Goal: Contribute content: Add original content to the website for others to see

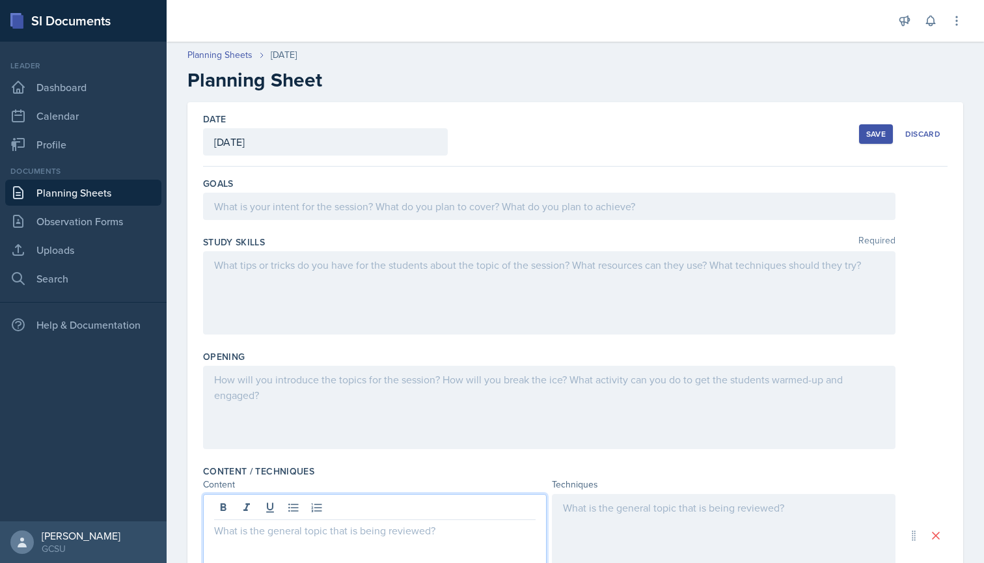
click at [282, 211] on div at bounding box center [549, 206] width 692 height 27
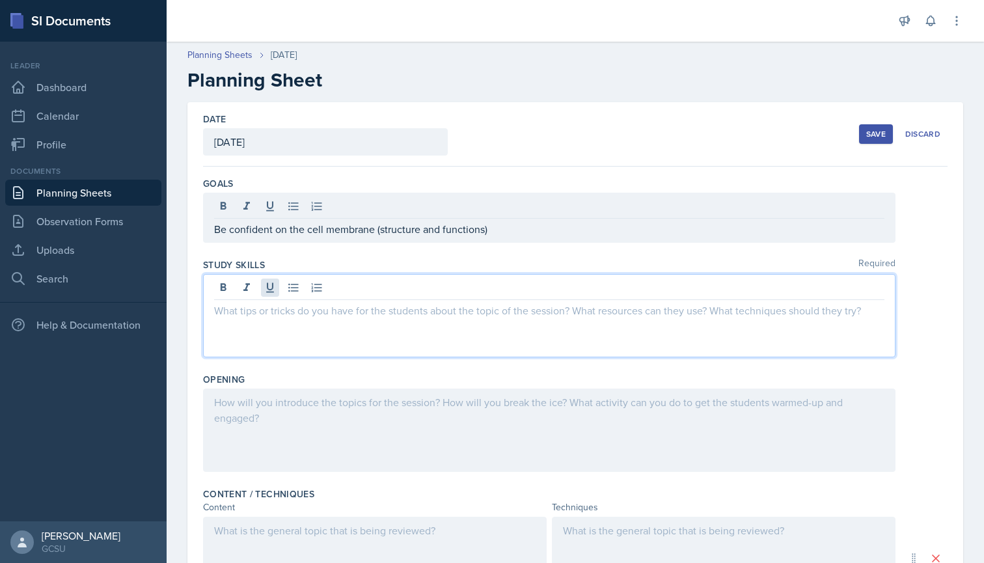
click at [271, 282] on div at bounding box center [549, 315] width 692 height 83
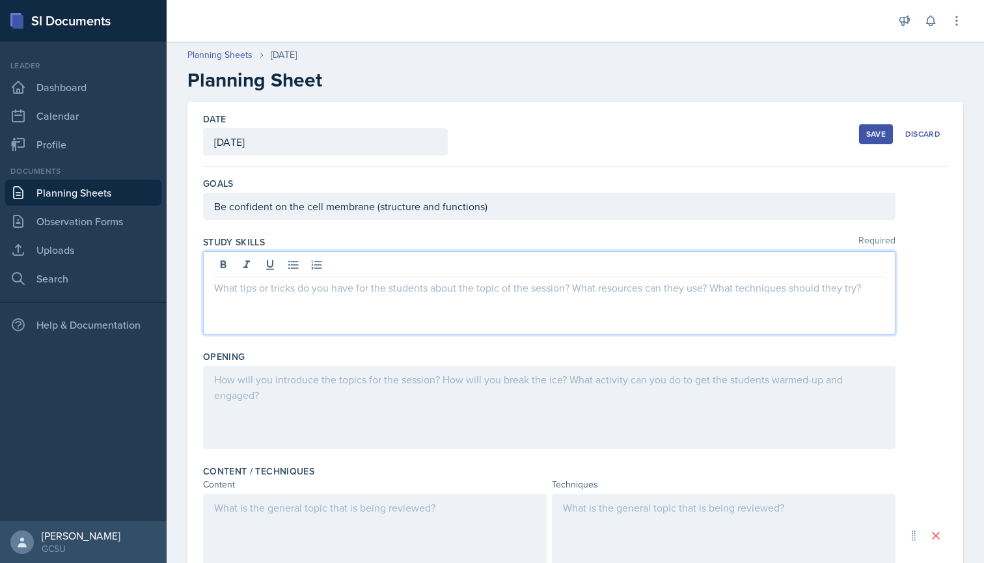
click at [483, 207] on div "Be confident on the cell membrane (structure and functions)" at bounding box center [549, 206] width 692 height 27
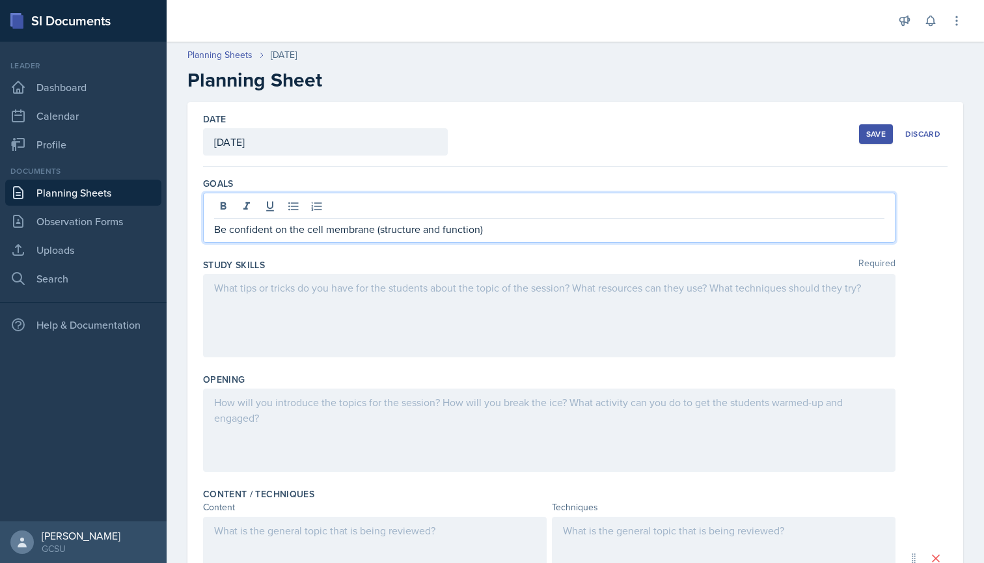
click at [261, 290] on div at bounding box center [549, 315] width 692 height 83
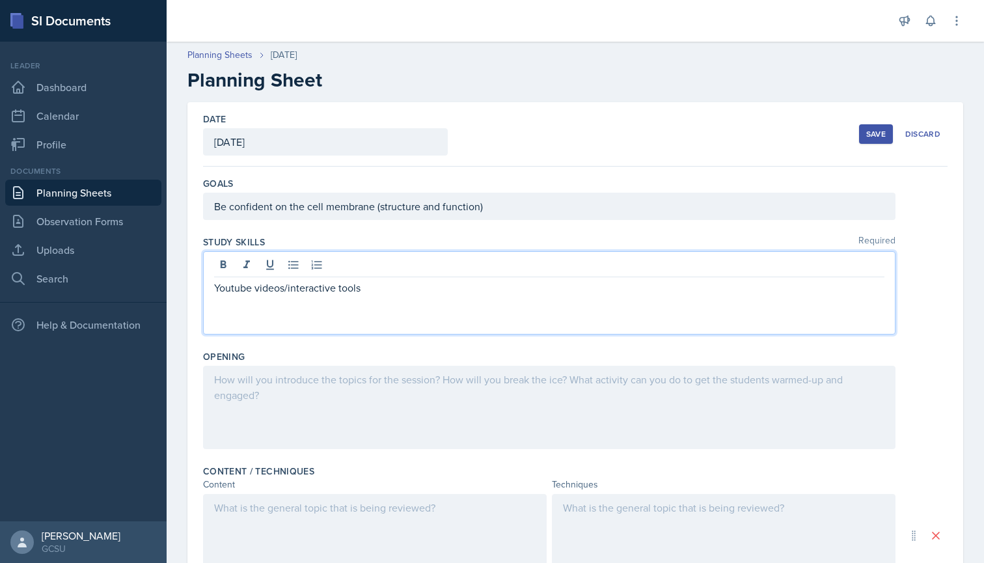
click at [259, 395] on div at bounding box center [549, 407] width 692 height 83
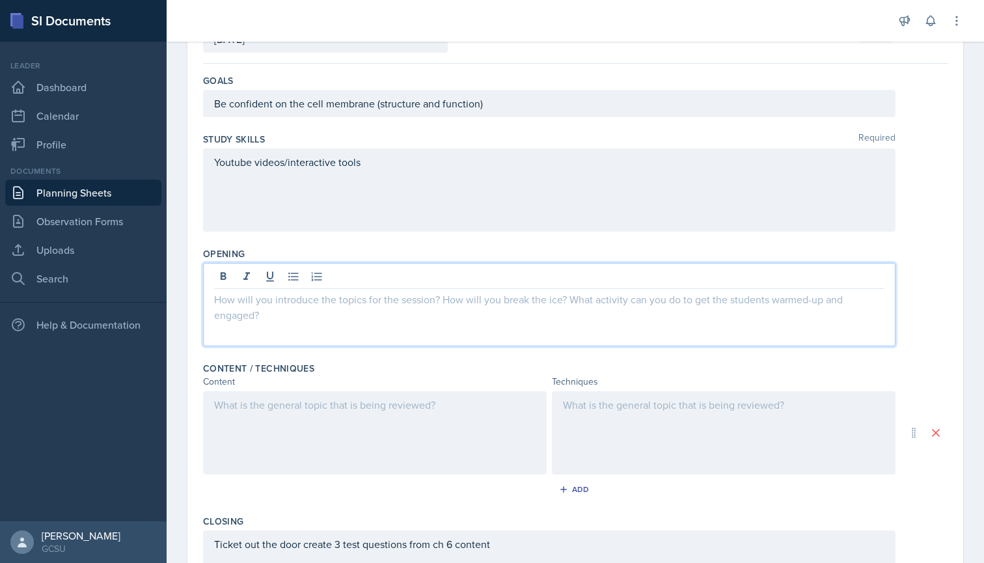
scroll to position [105, 0]
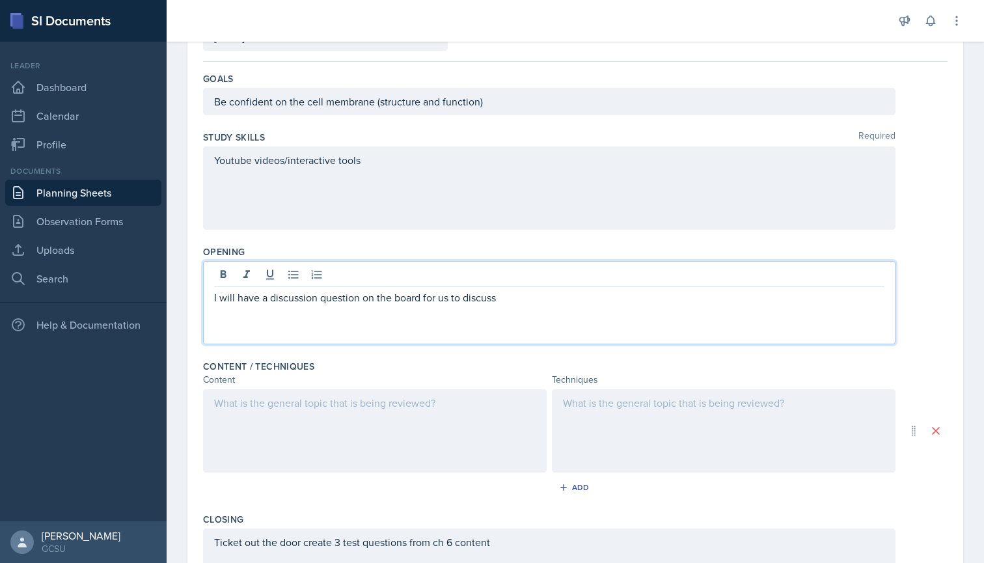
click at [359, 366] on div "Content / Techniques" at bounding box center [575, 366] width 745 height 13
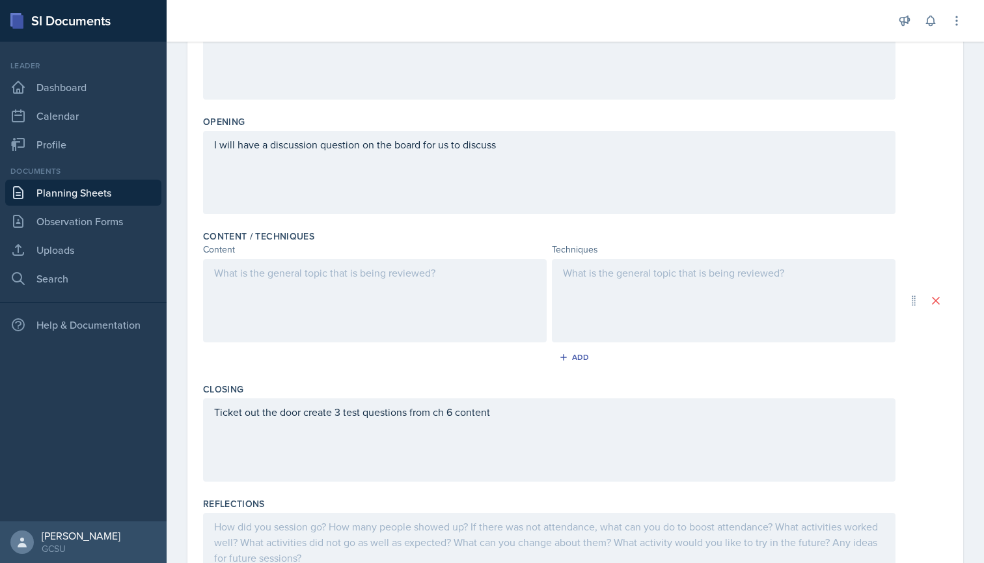
scroll to position [237, 0]
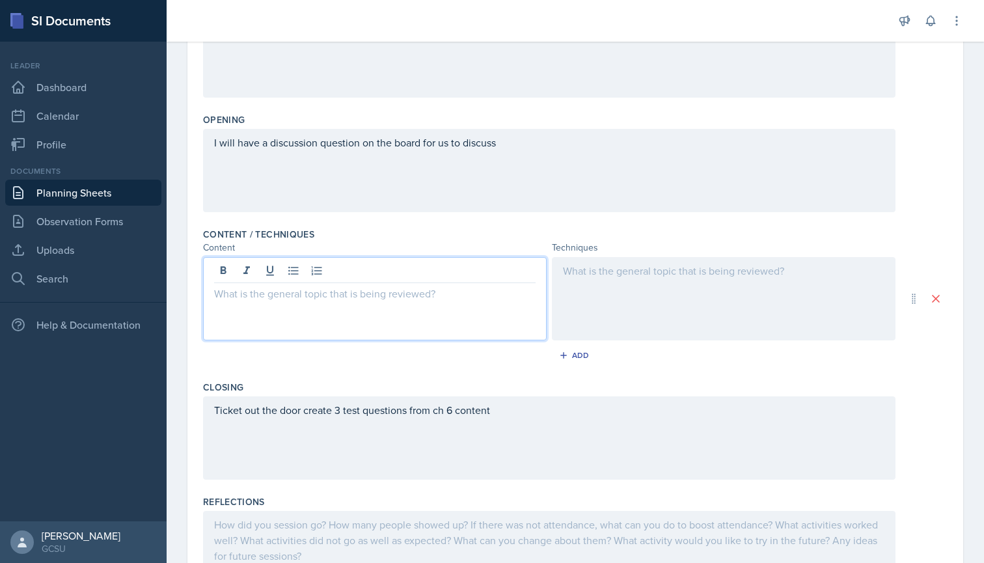
click at [299, 273] on div at bounding box center [375, 298] width 344 height 83
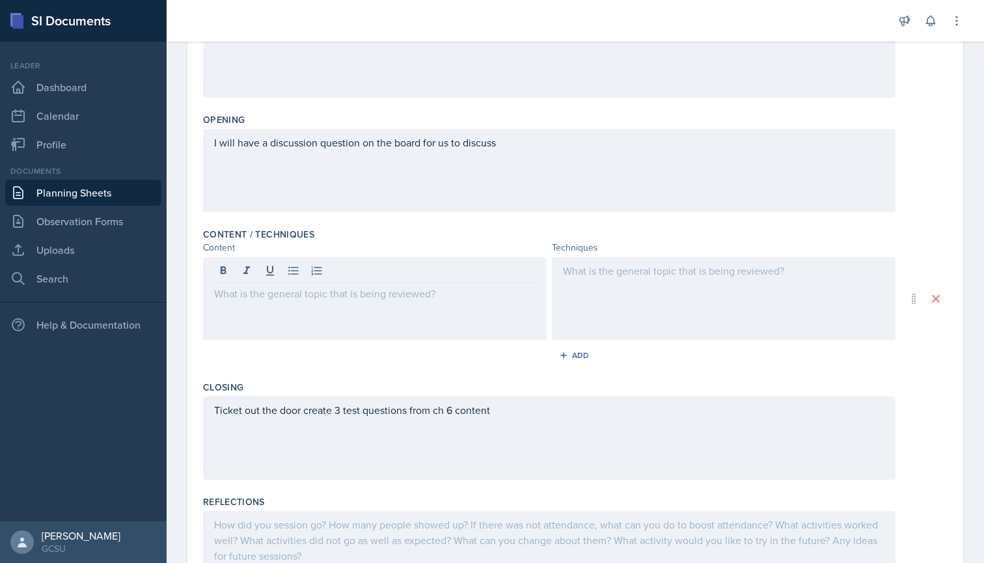
click at [391, 232] on div "Content / Techniques" at bounding box center [575, 234] width 745 height 13
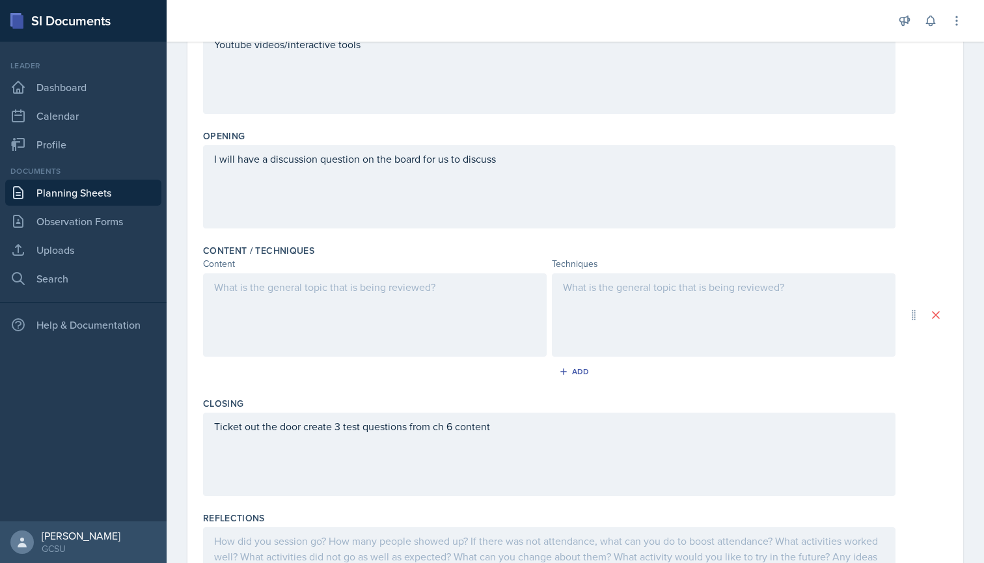
scroll to position [225, 0]
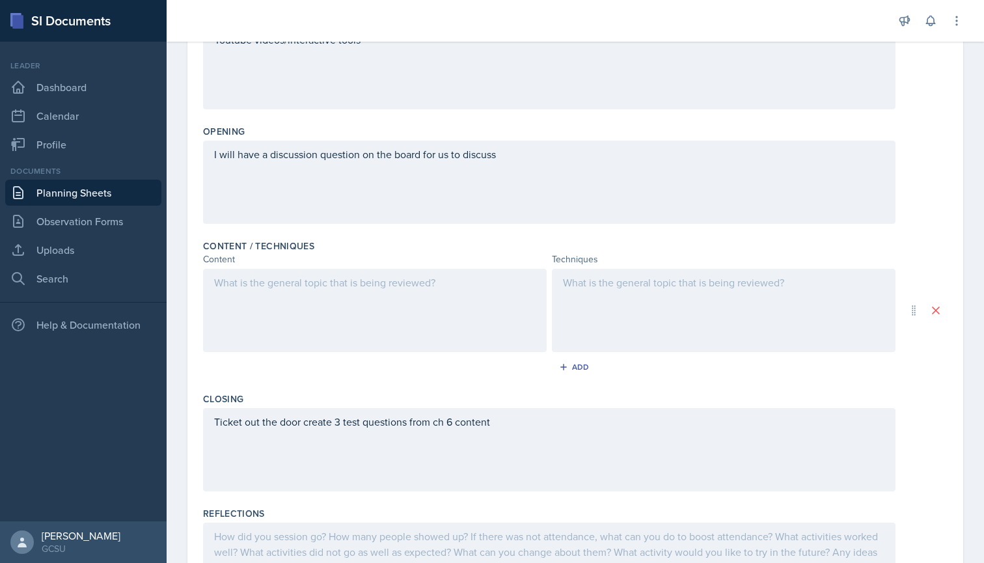
click at [289, 275] on div at bounding box center [375, 310] width 344 height 83
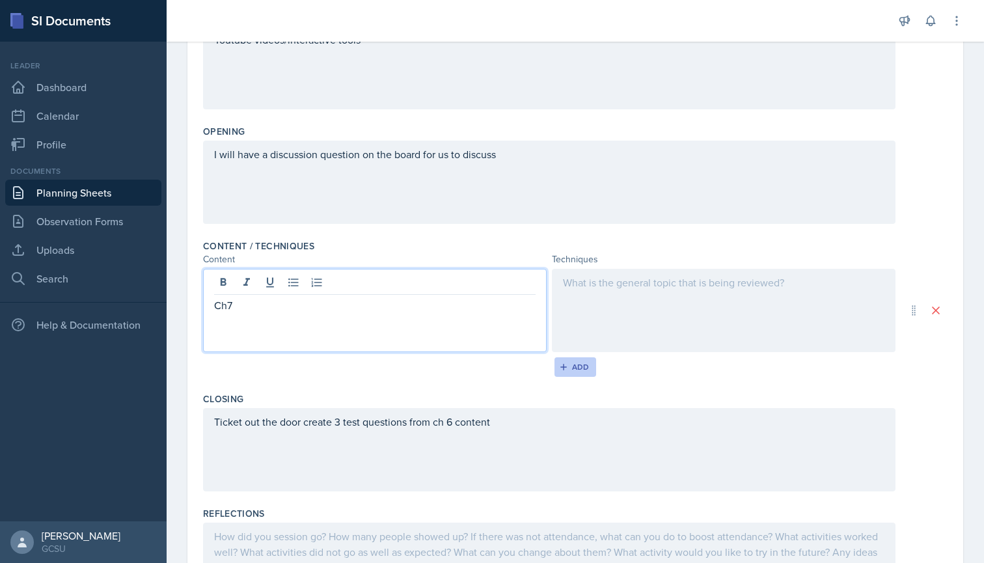
click at [577, 366] on div "Add" at bounding box center [576, 367] width 28 height 10
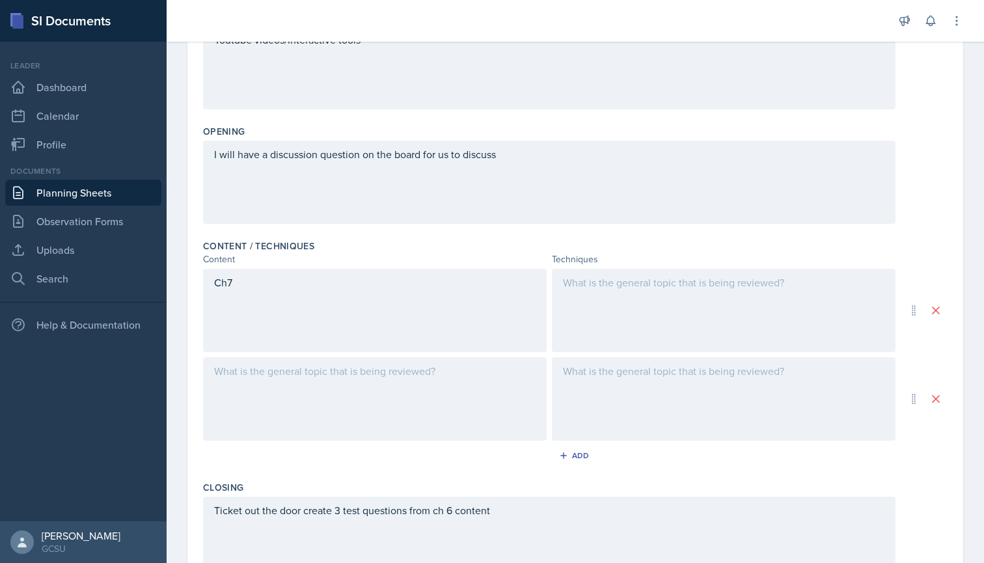
click at [219, 368] on div at bounding box center [375, 398] width 344 height 83
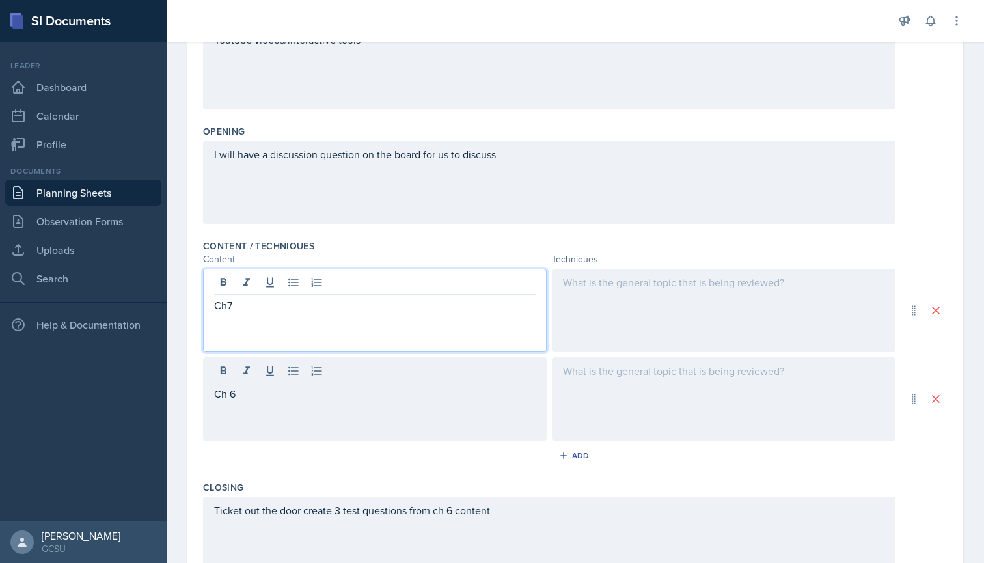
click at [243, 288] on div "Ch7" at bounding box center [375, 310] width 344 height 83
click at [229, 301] on p "Ch7" at bounding box center [375, 305] width 322 height 16
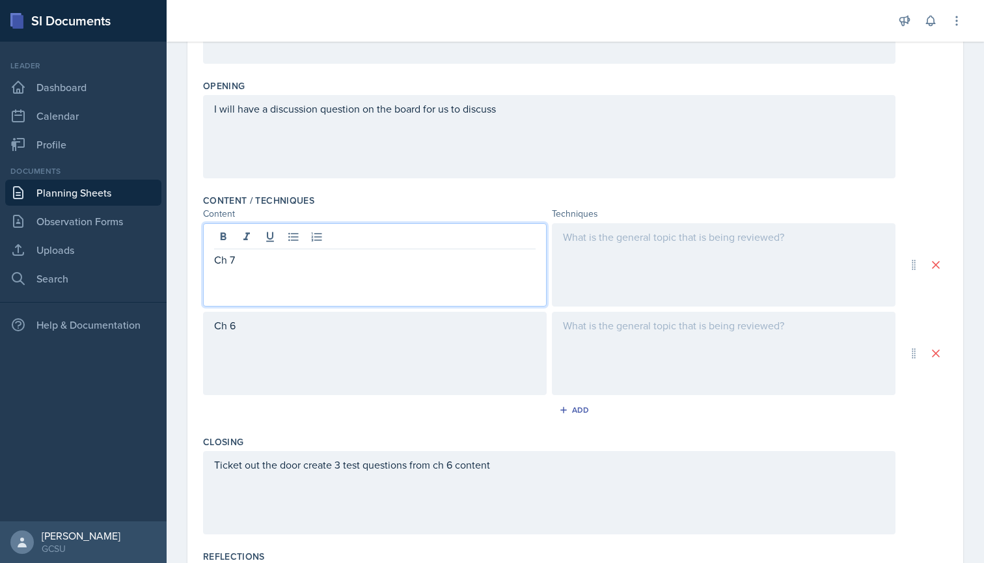
scroll to position [279, 0]
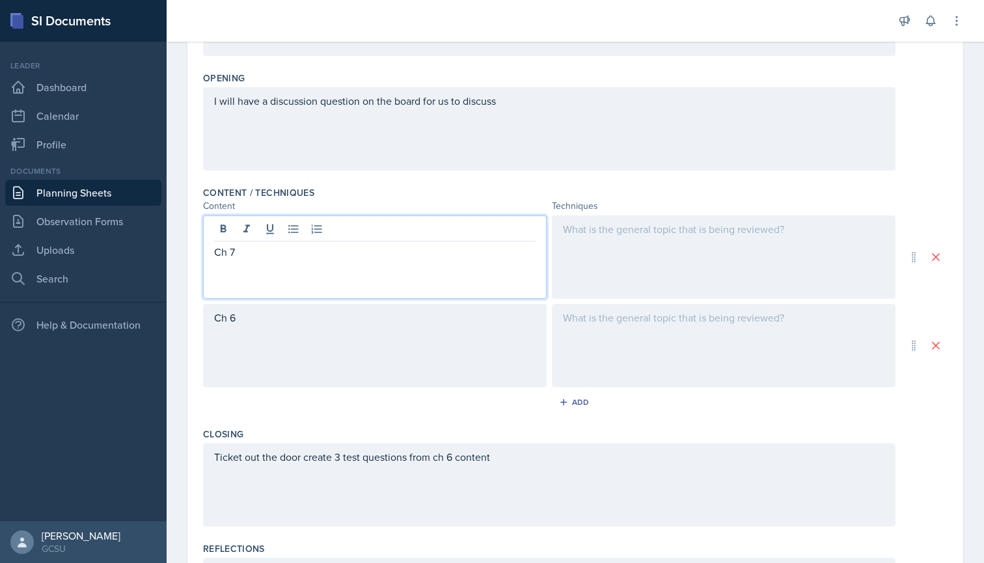
click at [590, 244] on div at bounding box center [724, 256] width 344 height 83
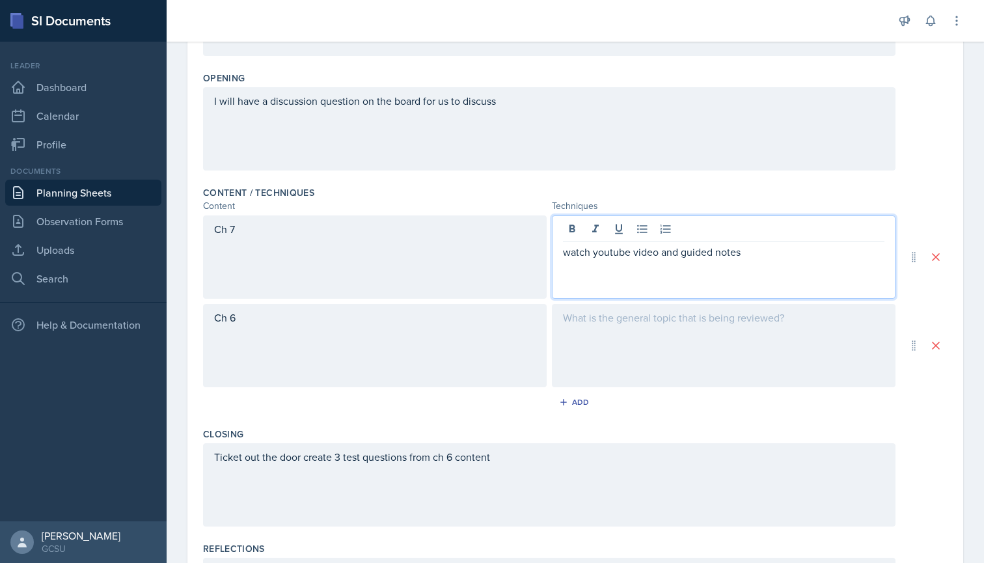
click at [683, 253] on p "watch youtube video and guided notes" at bounding box center [724, 252] width 322 height 16
click at [760, 262] on div "watch youtube video and do guided notes" at bounding box center [724, 256] width 344 height 83
click at [770, 259] on p "watch youtube video and do guided notes" at bounding box center [724, 252] width 322 height 16
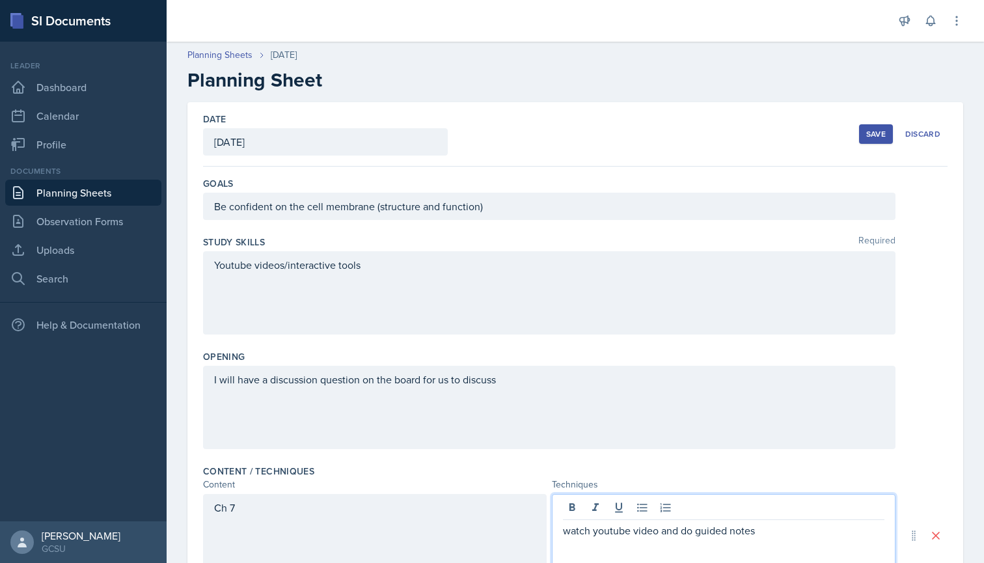
scroll to position [0, 0]
click at [883, 131] on div "Save" at bounding box center [876, 134] width 20 height 10
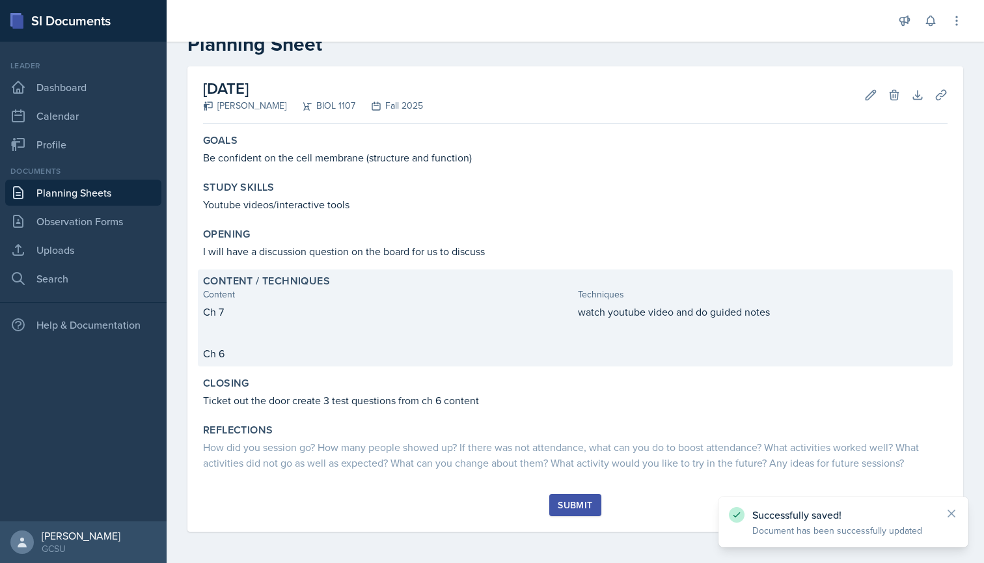
scroll to position [36, 0]
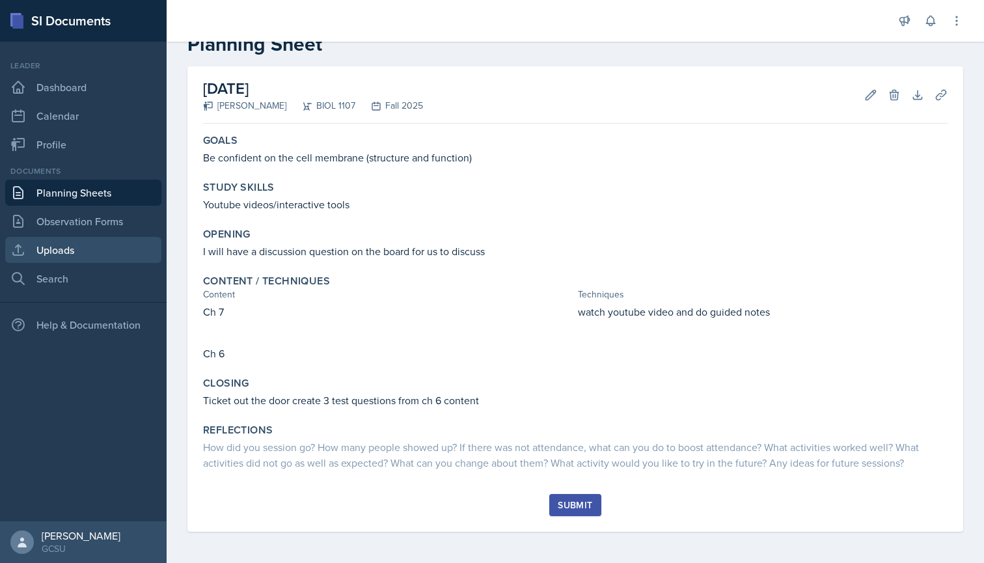
click at [62, 252] on link "Uploads" at bounding box center [83, 250] width 156 height 26
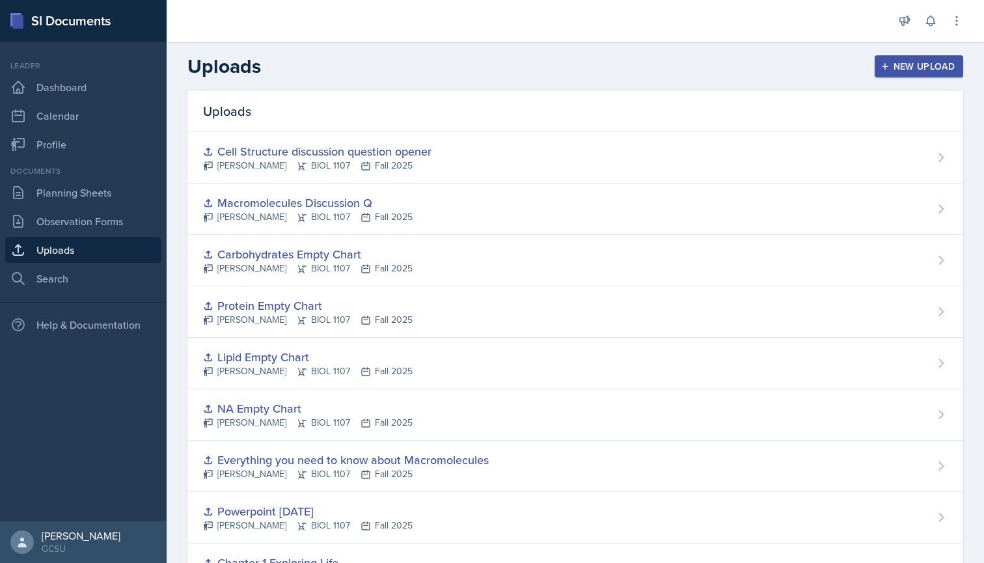
click at [914, 66] on div "New Upload" at bounding box center [919, 66] width 72 height 10
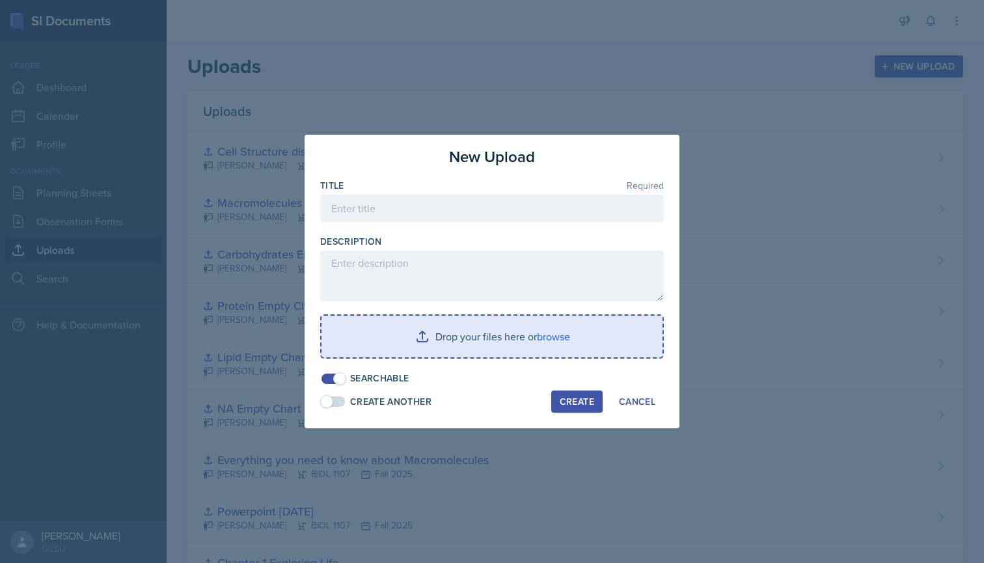
click at [553, 337] on input "file" at bounding box center [492, 337] width 341 height 42
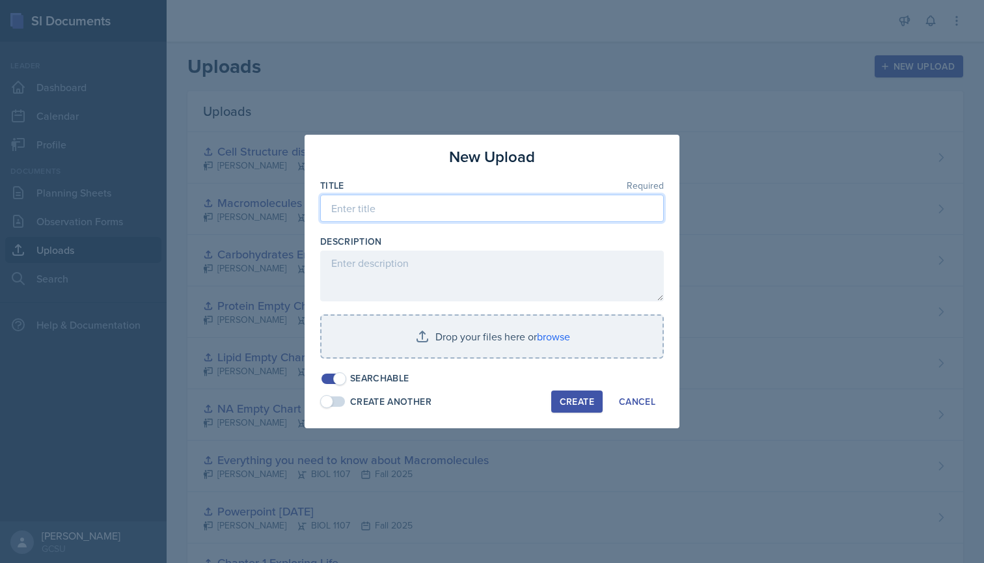
click at [378, 206] on input at bounding box center [492, 208] width 344 height 27
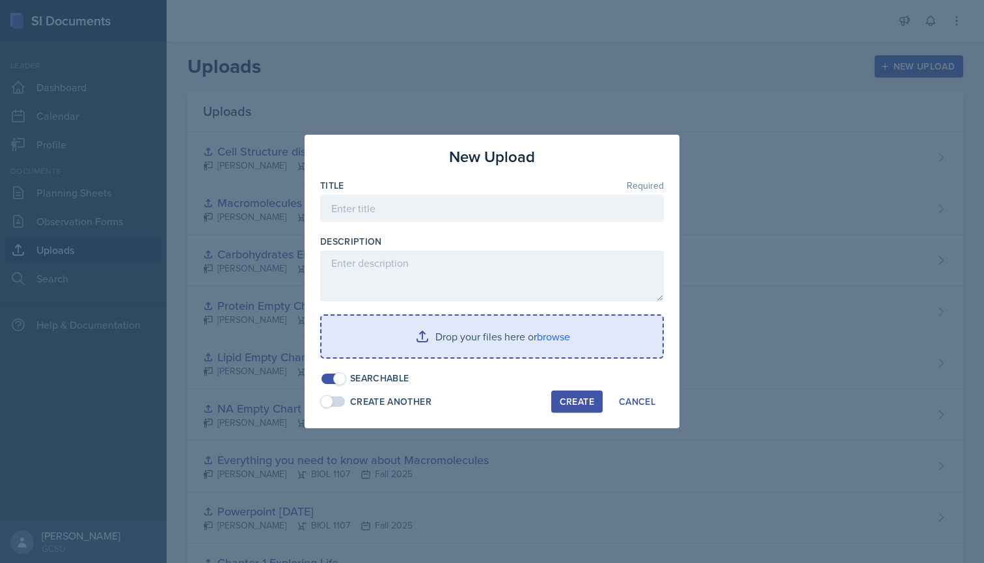
click at [546, 331] on input "file" at bounding box center [492, 337] width 341 height 42
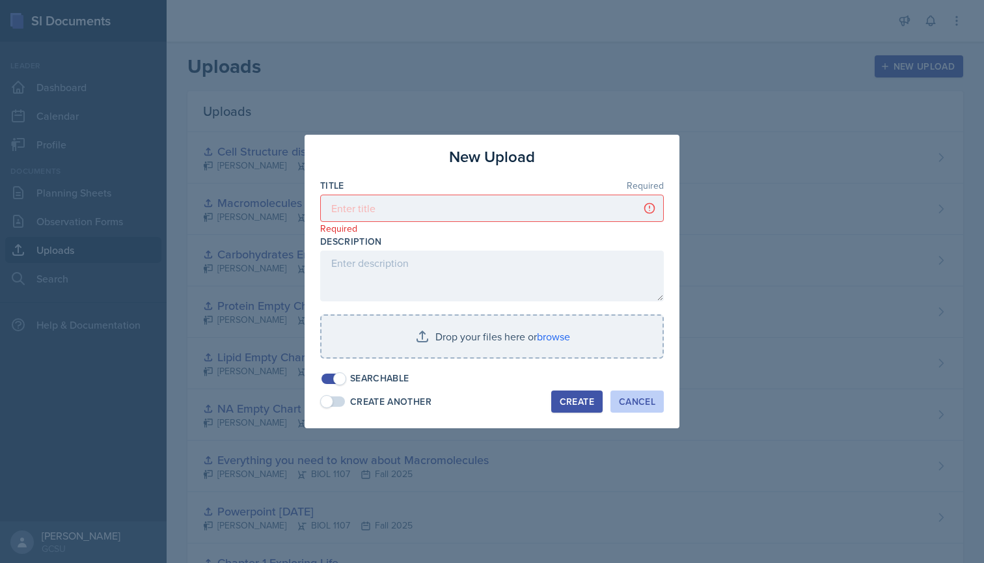
click at [621, 402] on div "Cancel" at bounding box center [637, 401] width 36 height 10
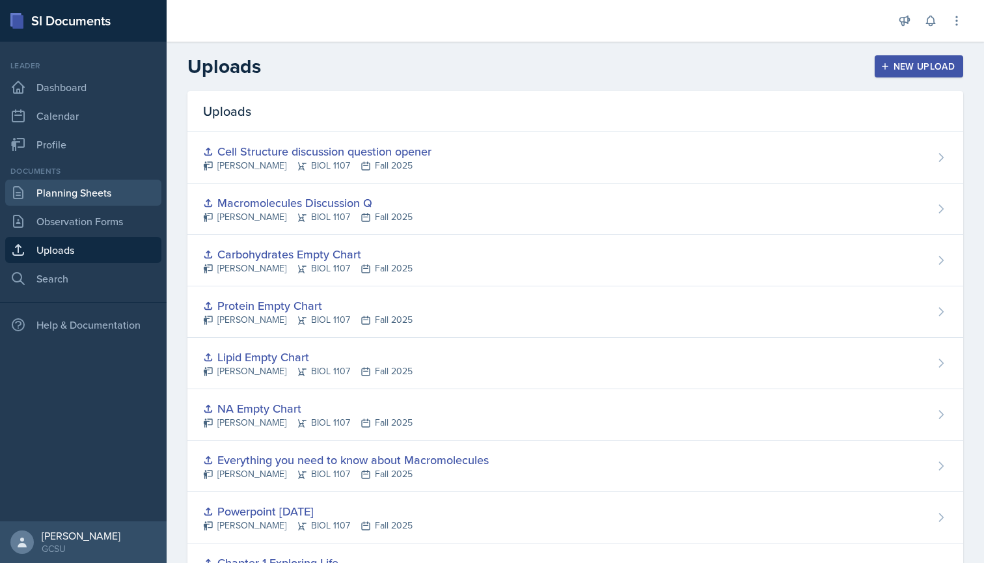
click at [82, 185] on link "Planning Sheets" at bounding box center [83, 193] width 156 height 26
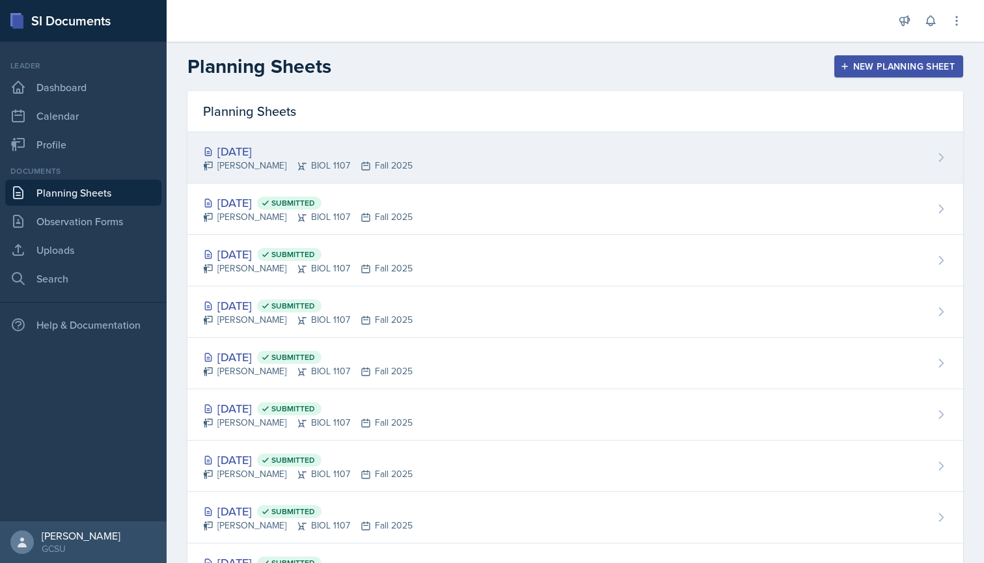
click at [292, 169] on div "[PERSON_NAME] BIOL 1107 Fall 2025" at bounding box center [308, 166] width 210 height 14
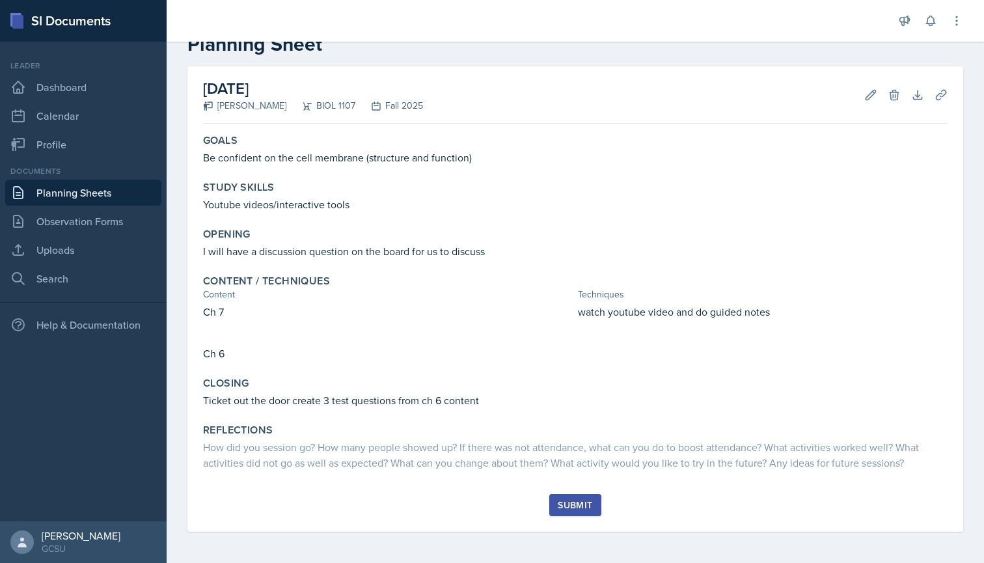
scroll to position [36, 0]
click at [872, 93] on icon at bounding box center [870, 95] width 13 height 13
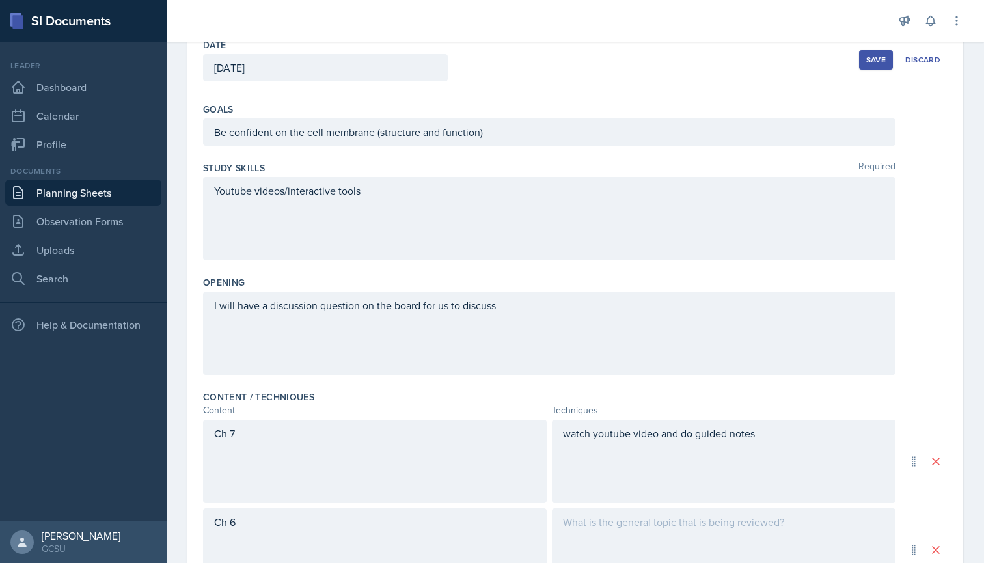
scroll to position [90, 0]
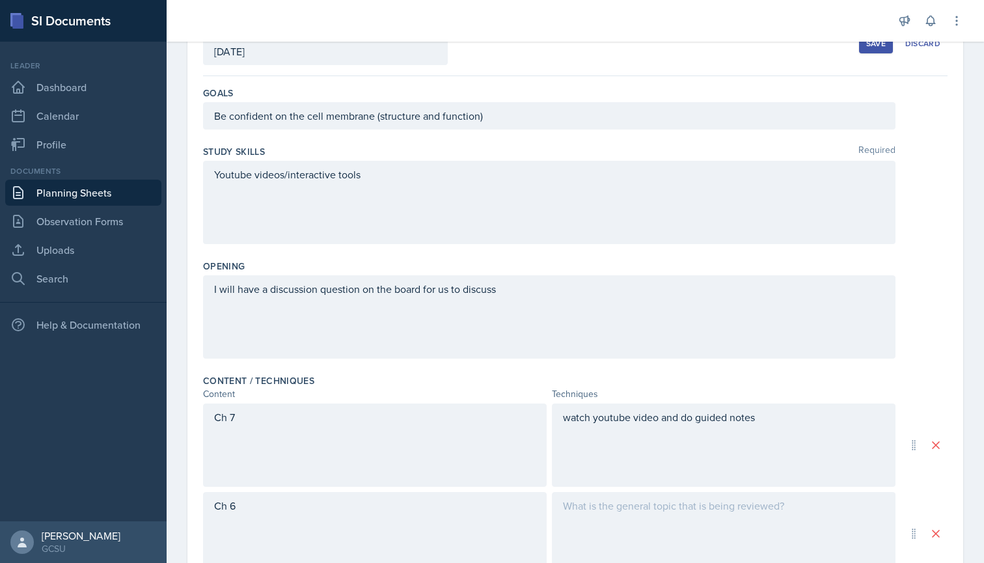
click at [771, 417] on div "watch youtube video and do guided notes" at bounding box center [724, 445] width 344 height 83
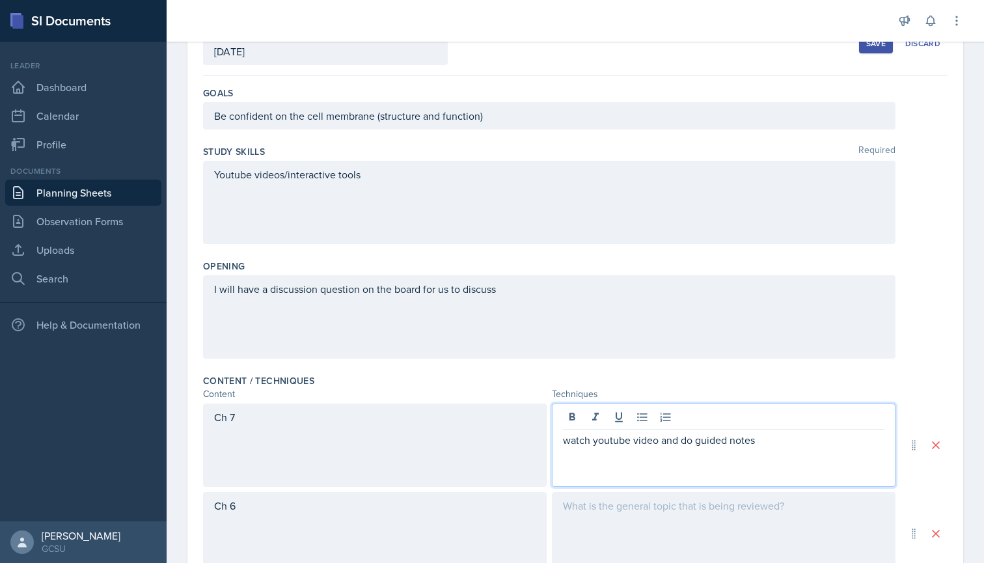
click at [770, 431] on div "watch youtube video and do guided notes" at bounding box center [724, 445] width 344 height 83
click at [769, 445] on p "watch youtube video and do guided notes" at bounding box center [724, 440] width 322 height 16
click at [722, 467] on div "watch youtube video and do guided notes" at bounding box center [724, 445] width 344 height 83
click at [610, 450] on div "watch youtube video and do guided notes" at bounding box center [724, 445] width 344 height 83
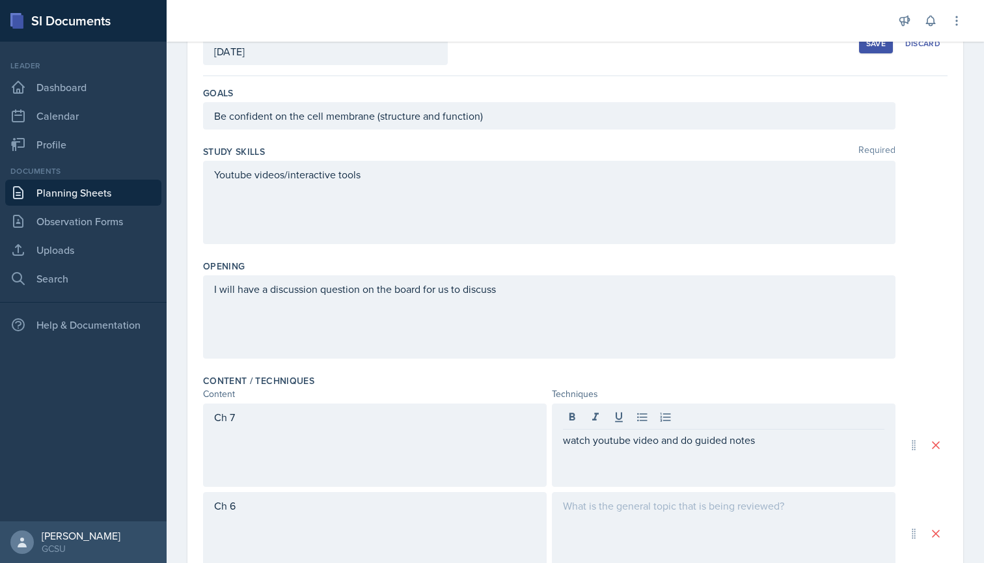
click at [563, 463] on div "watch youtube video and do guided notes" at bounding box center [724, 445] width 344 height 83
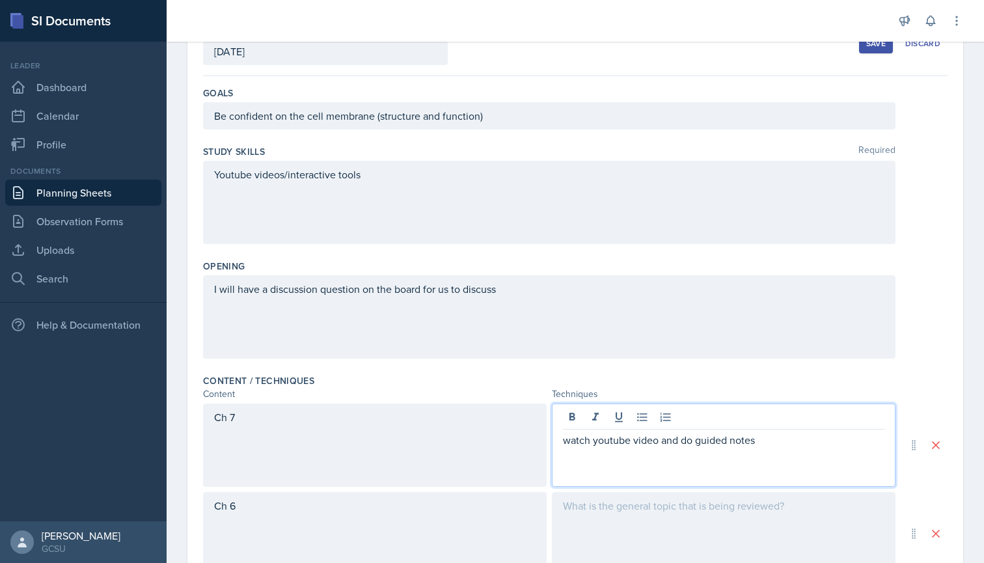
paste div
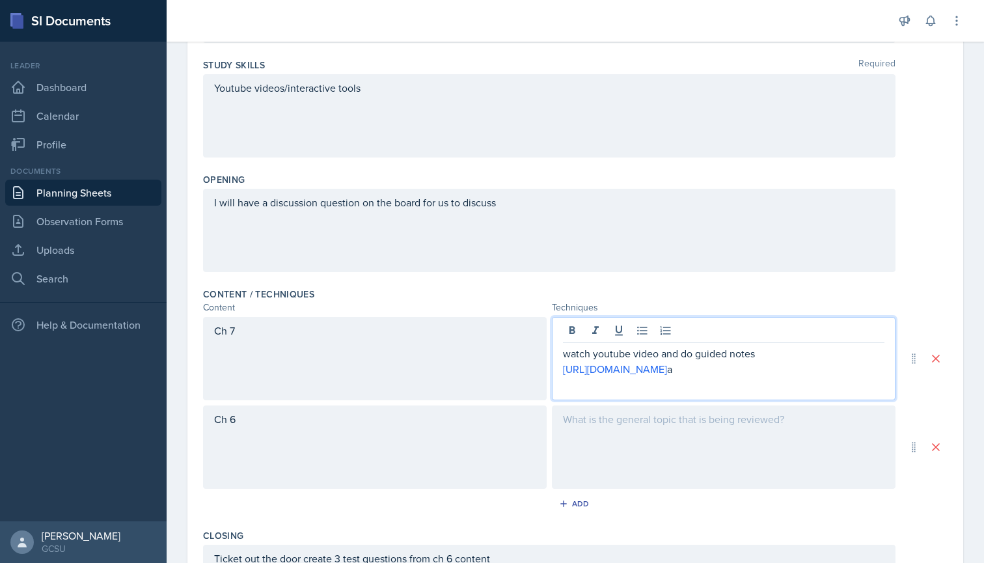
scroll to position [205, 0]
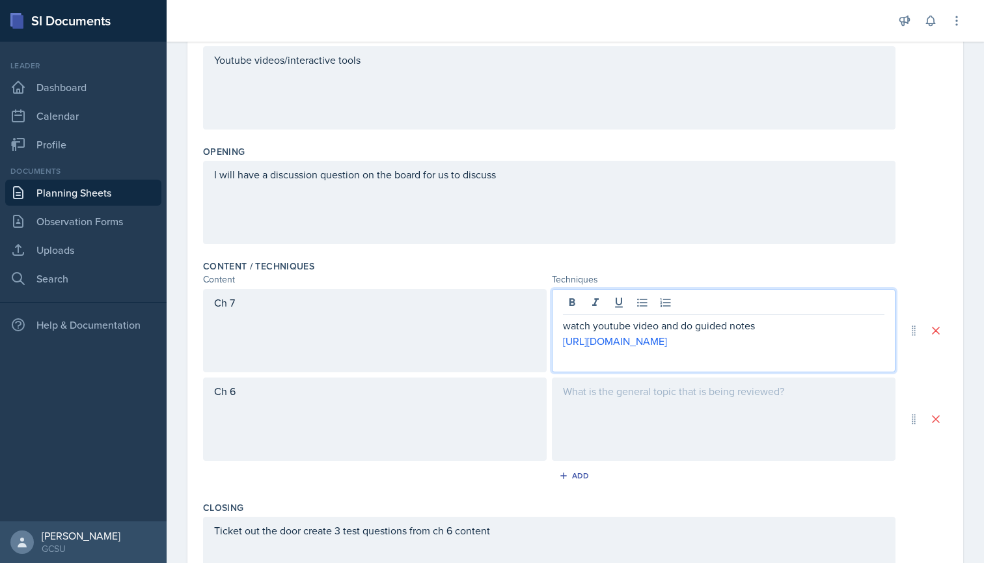
click at [690, 271] on div "Content / Techniques" at bounding box center [575, 266] width 745 height 13
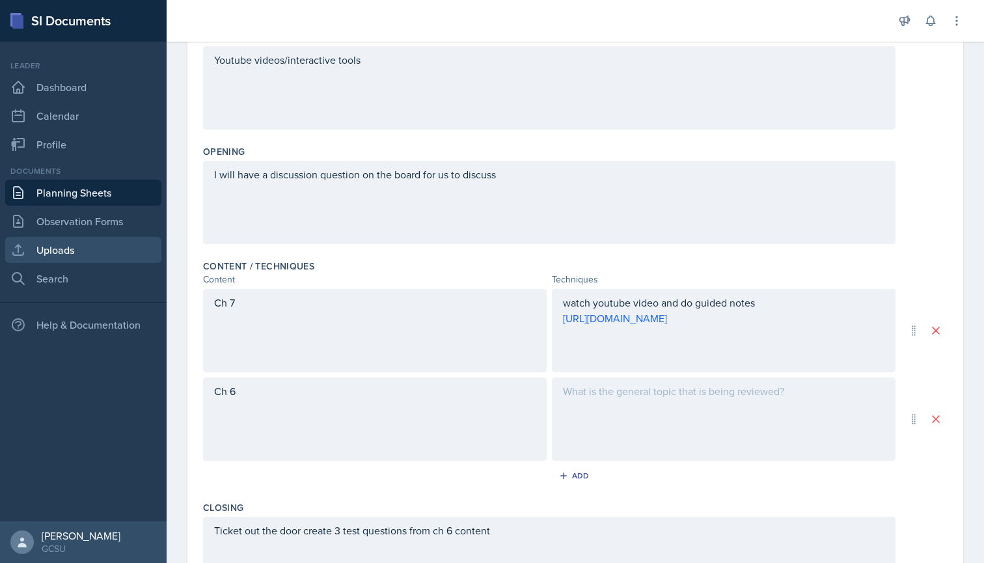
click at [79, 260] on link "Uploads" at bounding box center [83, 250] width 156 height 26
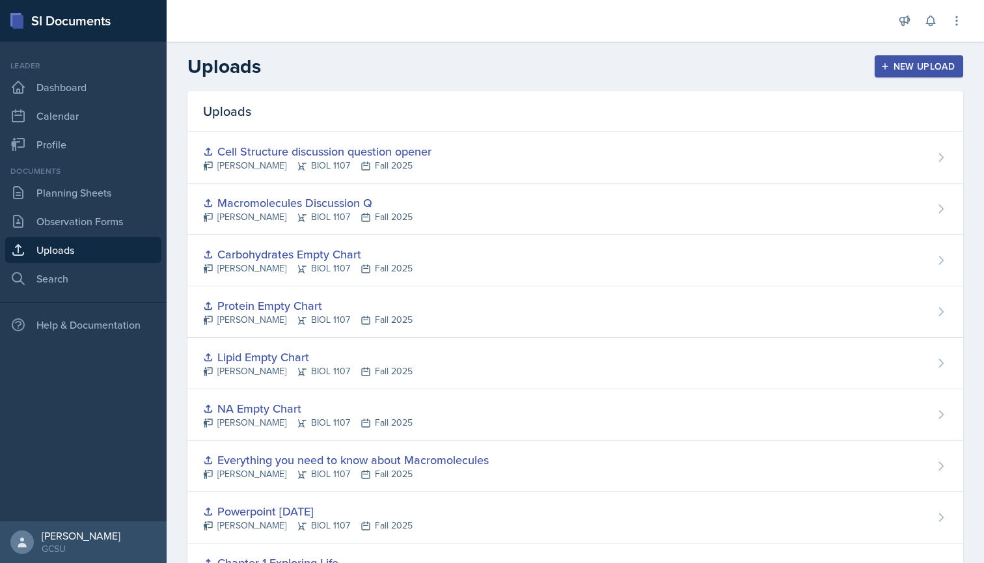
click at [884, 67] on icon "button" at bounding box center [885, 66] width 9 height 9
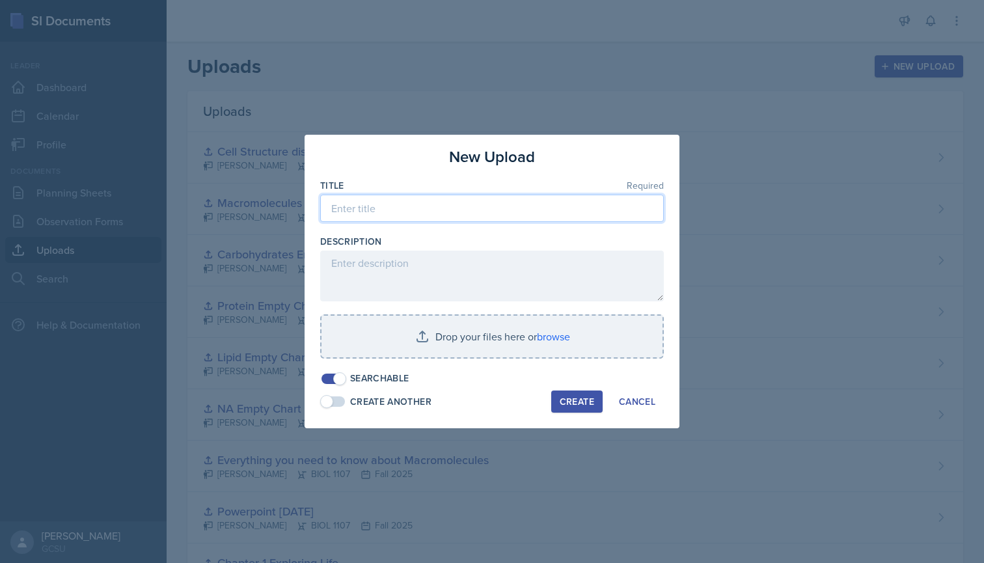
click at [457, 204] on input at bounding box center [492, 208] width 344 height 27
type input "Plasma Membrane Guidied Notes"
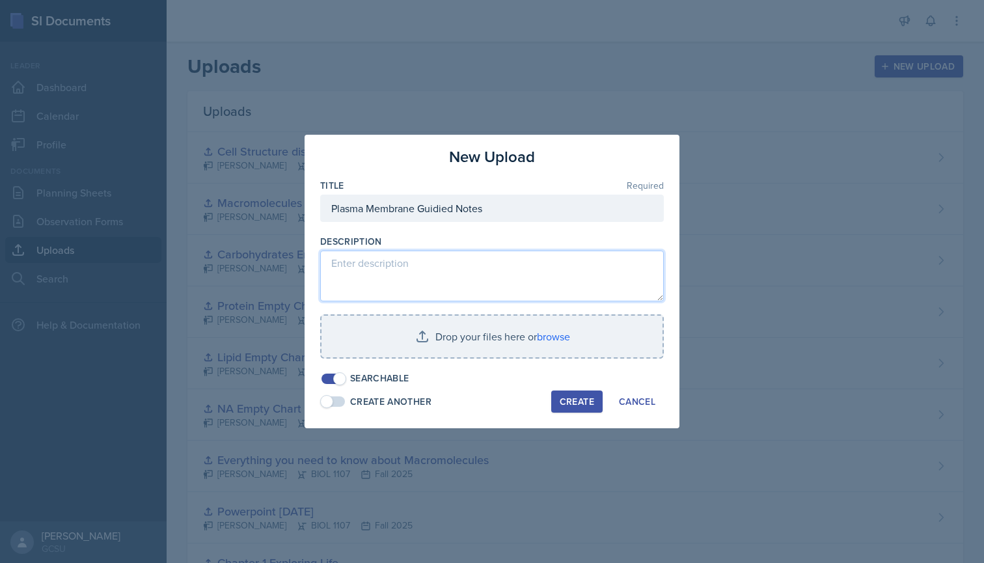
click at [413, 258] on textarea at bounding box center [492, 276] width 344 height 51
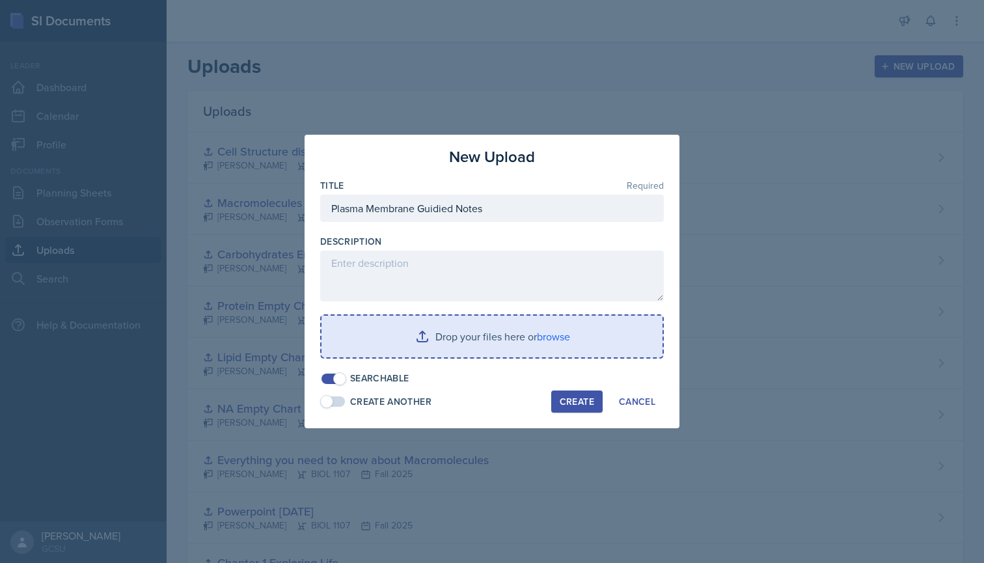
click at [562, 336] on input "file" at bounding box center [492, 337] width 341 height 42
click at [551, 332] on input "file" at bounding box center [492, 337] width 341 height 42
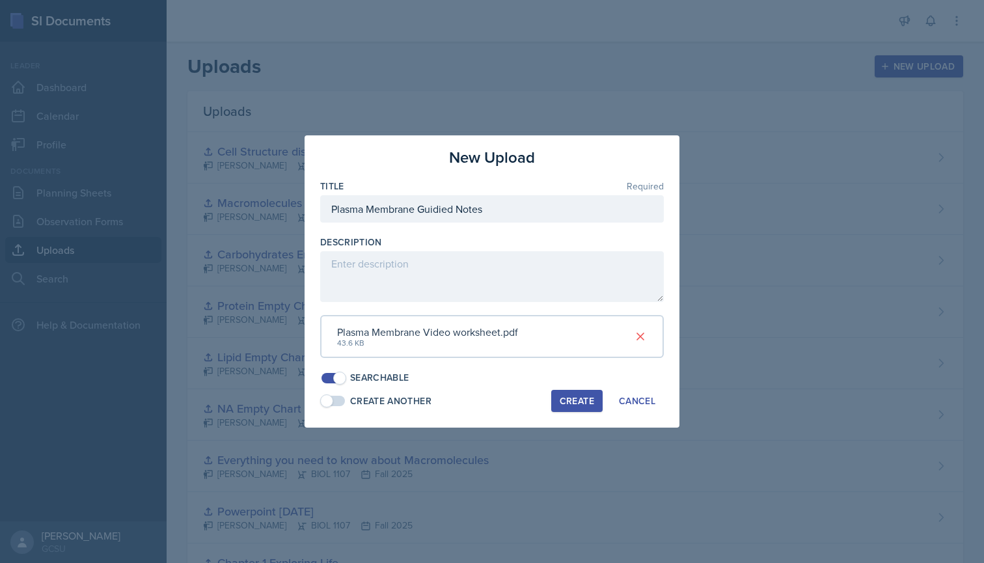
click at [576, 398] on div "Create" at bounding box center [577, 401] width 34 height 10
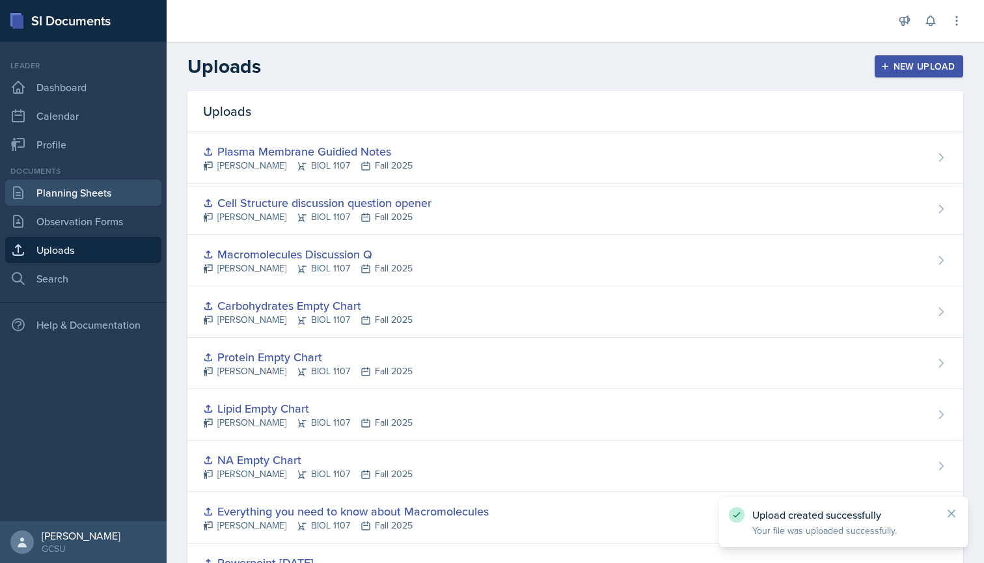
click at [49, 191] on link "Planning Sheets" at bounding box center [83, 193] width 156 height 26
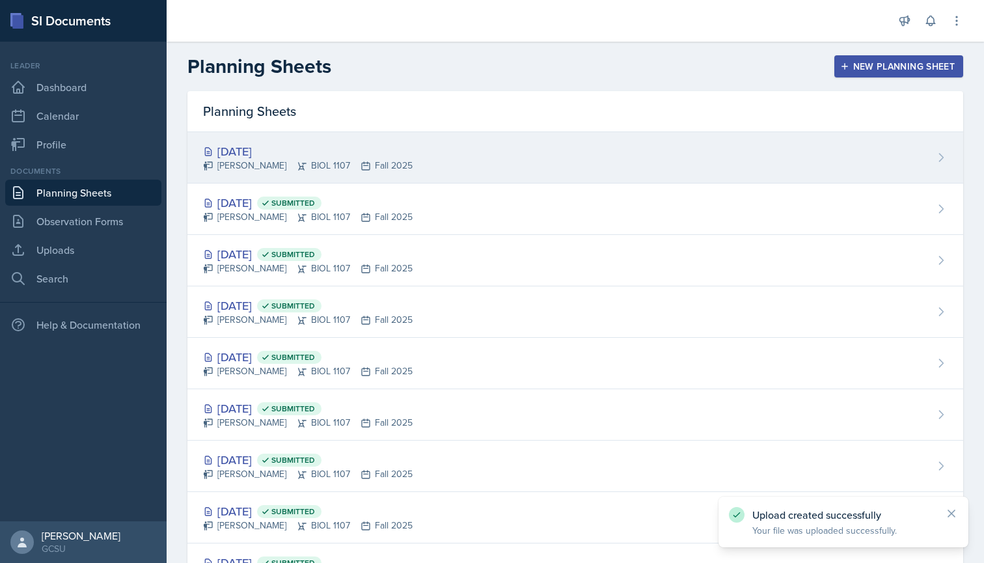
click at [273, 159] on div "[PERSON_NAME] BIOL 1107 Fall 2025" at bounding box center [308, 166] width 210 height 14
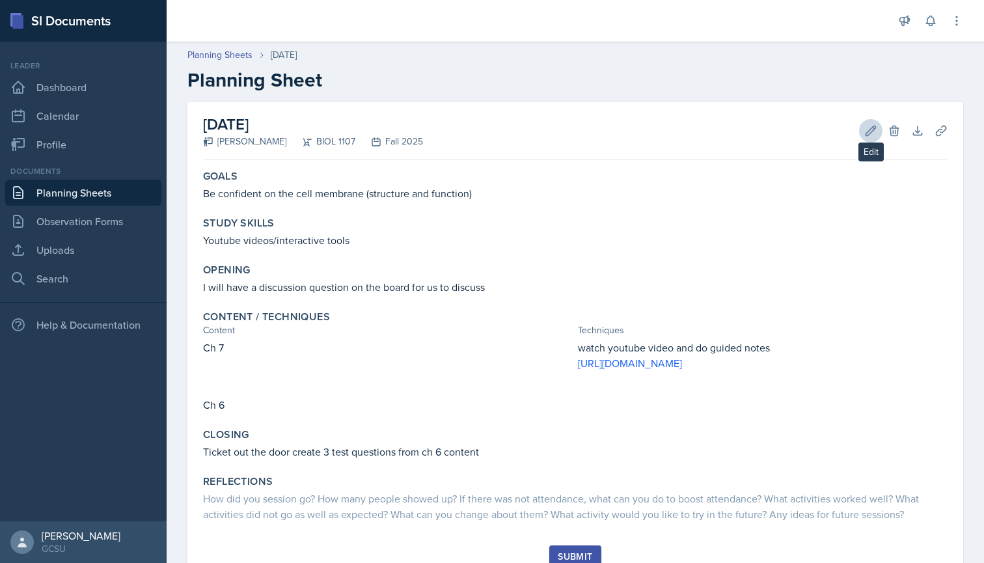
click at [873, 141] on button "Edit" at bounding box center [870, 130] width 23 height 23
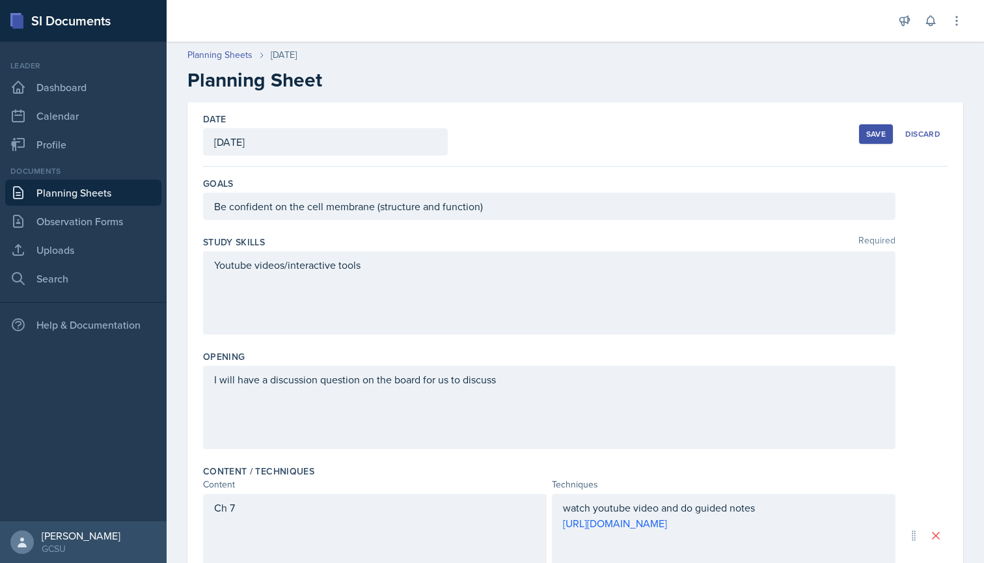
click at [880, 128] on button "Save" at bounding box center [876, 134] width 34 height 20
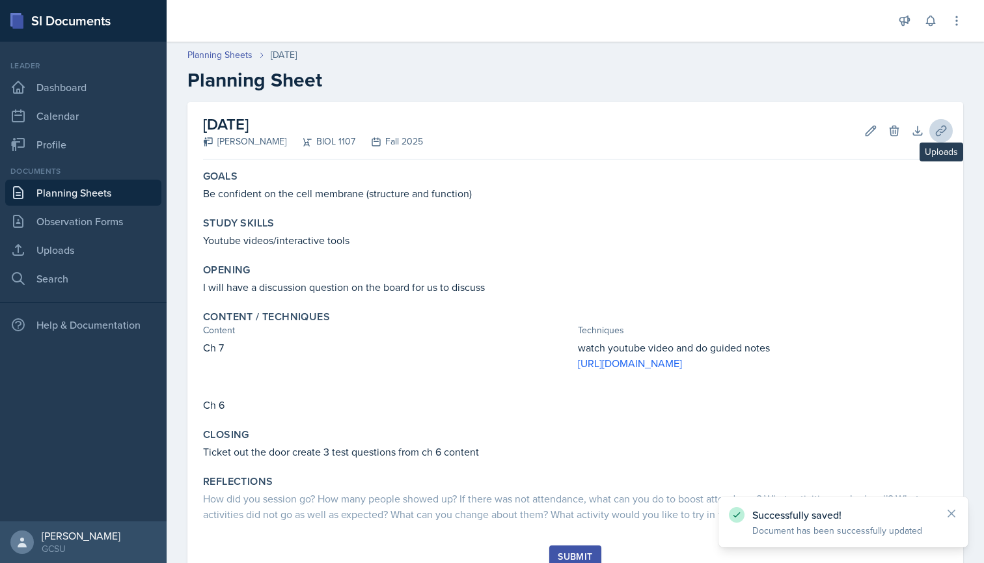
click at [944, 123] on button "Uploads" at bounding box center [940, 130] width 23 height 23
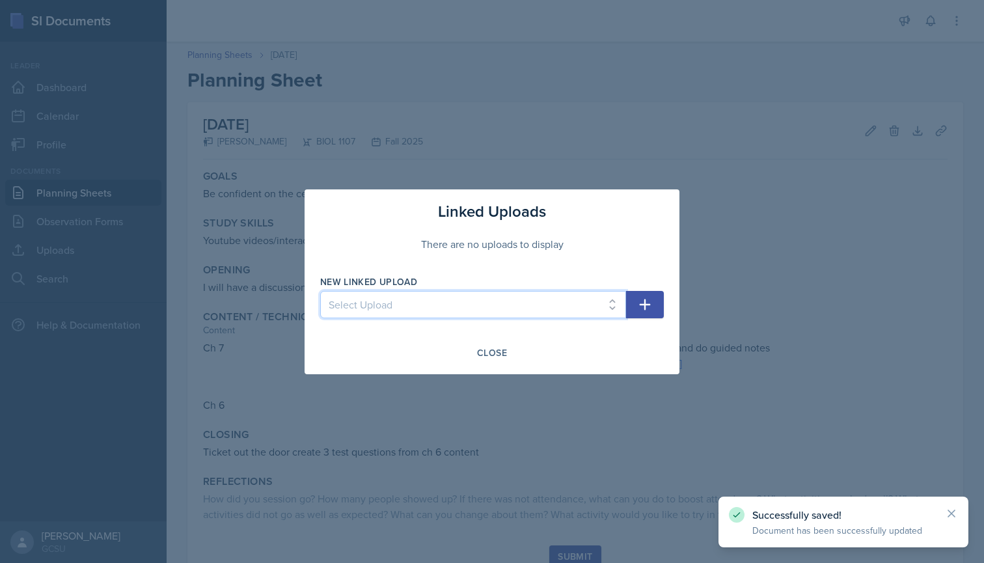
select select "db6dc334-b72b-40af-8979-654e299b4ff6"
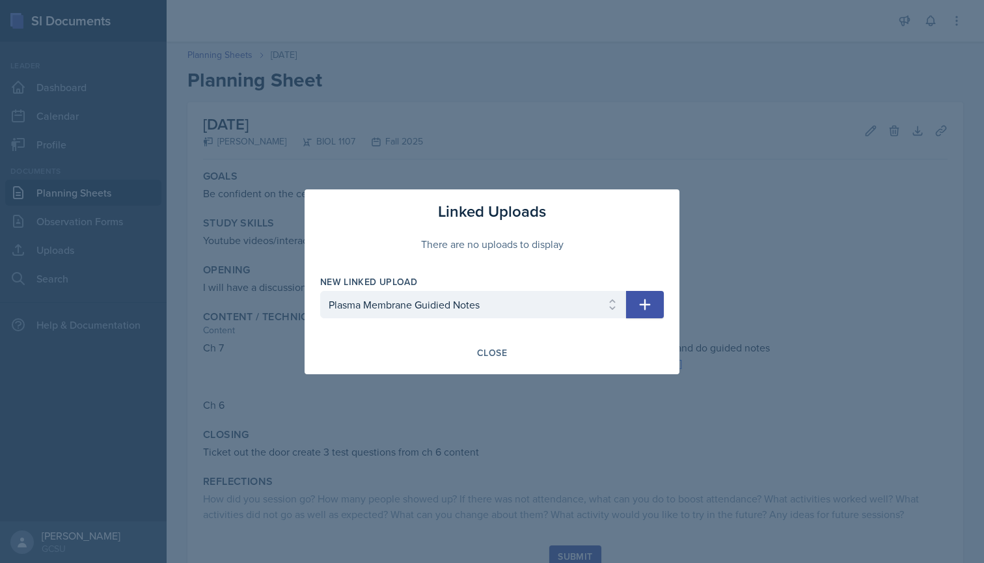
click at [651, 308] on icon "button" at bounding box center [645, 305] width 16 height 16
select select
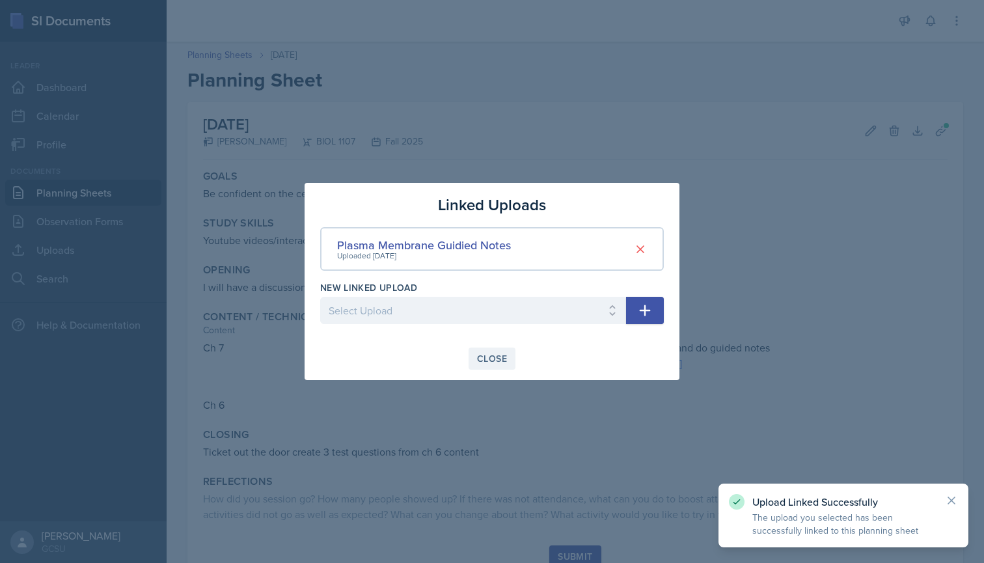
click at [497, 355] on div "Close" at bounding box center [492, 358] width 30 height 10
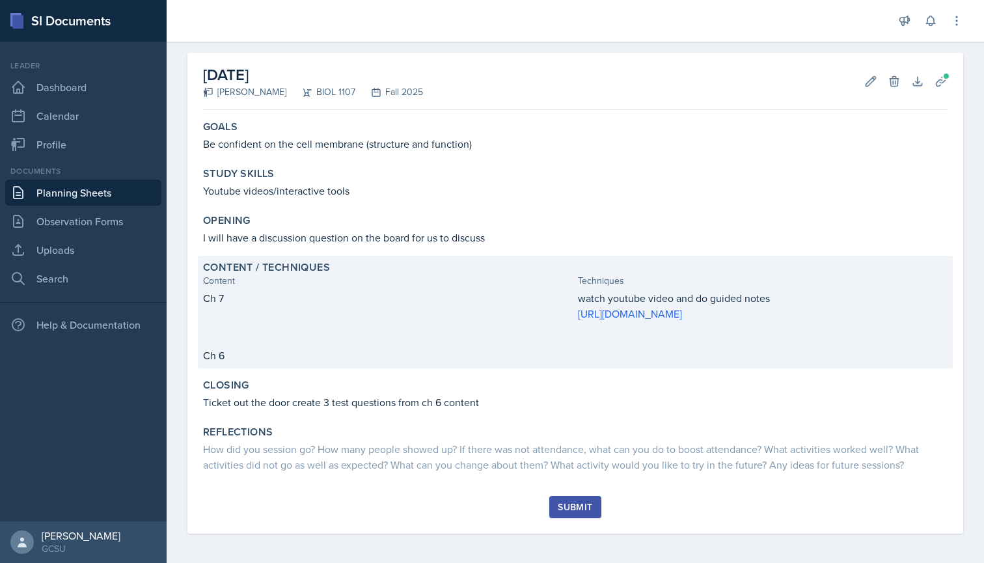
scroll to position [51, 0]
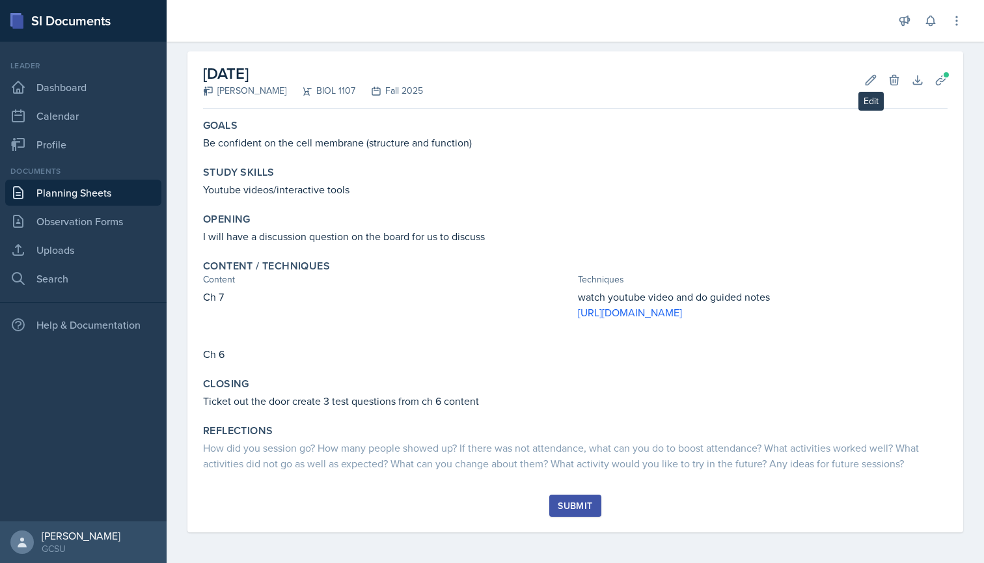
click at [856, 90] on div "[DATE] [PERSON_NAME] BIOL 1107 Fall 2025 Edit Delete Download Uploads Autosaving" at bounding box center [575, 79] width 745 height 57
click at [866, 81] on icon at bounding box center [870, 80] width 13 height 13
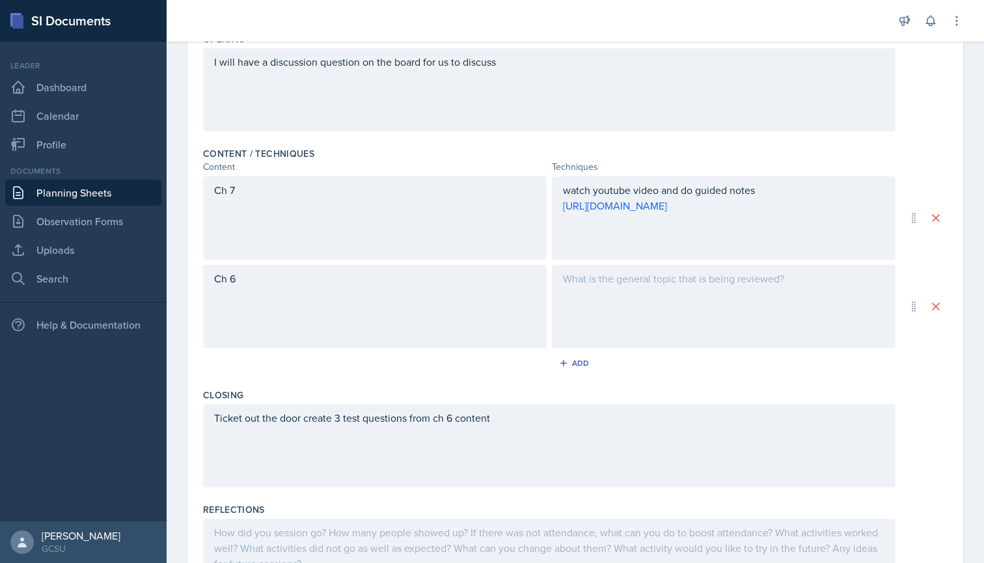
scroll to position [320, 0]
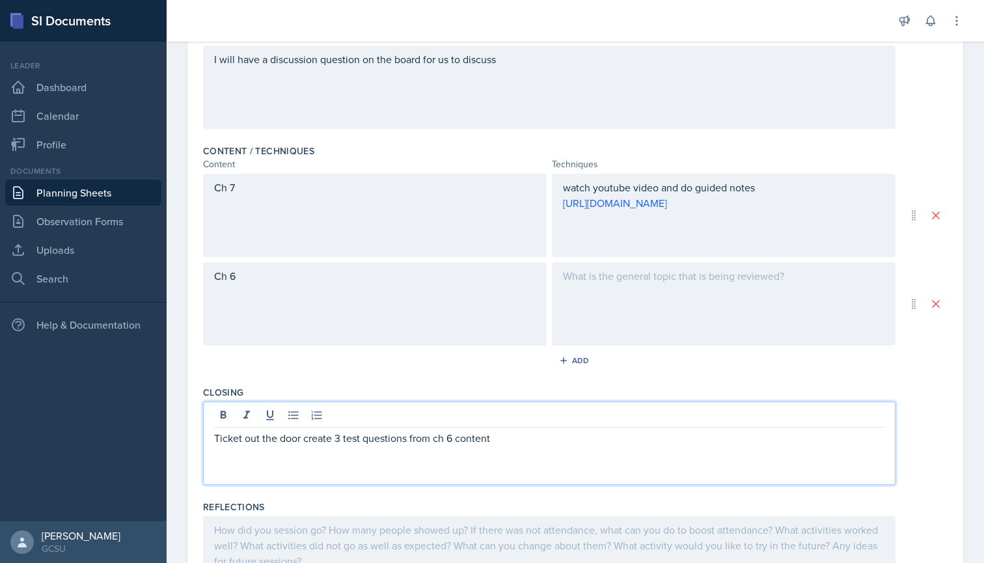
click at [456, 416] on div "Ticket out the door create 3 test questions from ch 6 content" at bounding box center [549, 443] width 692 height 83
click at [543, 439] on p "Ticket out the door create 3 test questions from ch 6 and 7 content" at bounding box center [549, 438] width 670 height 16
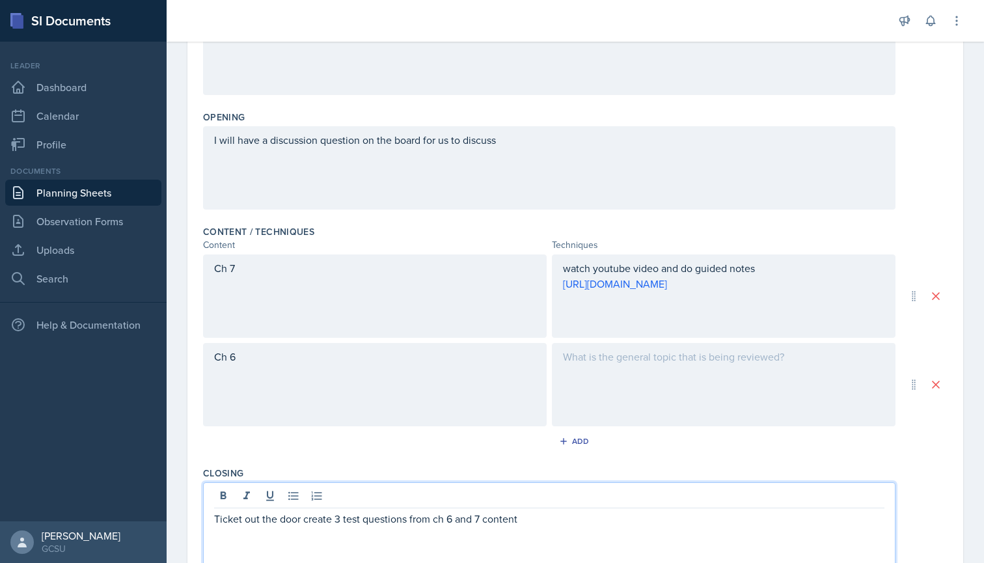
scroll to position [239, 0]
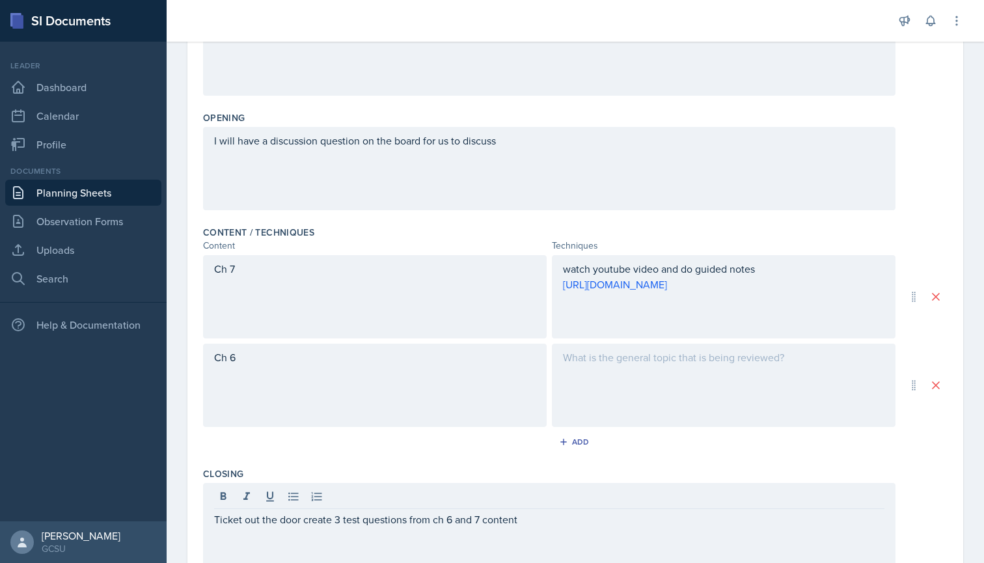
click at [629, 379] on div at bounding box center [724, 385] width 344 height 83
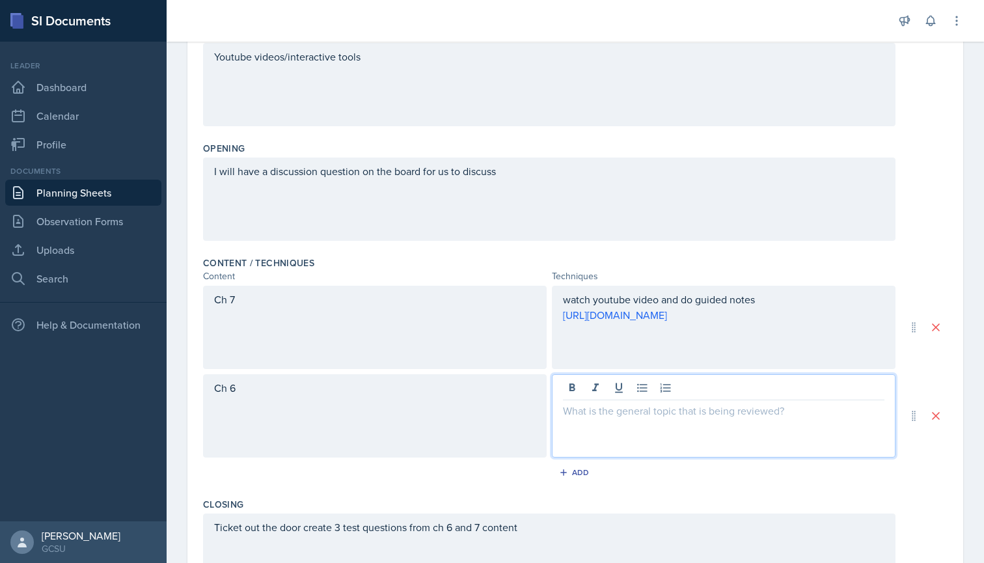
scroll to position [208, 0]
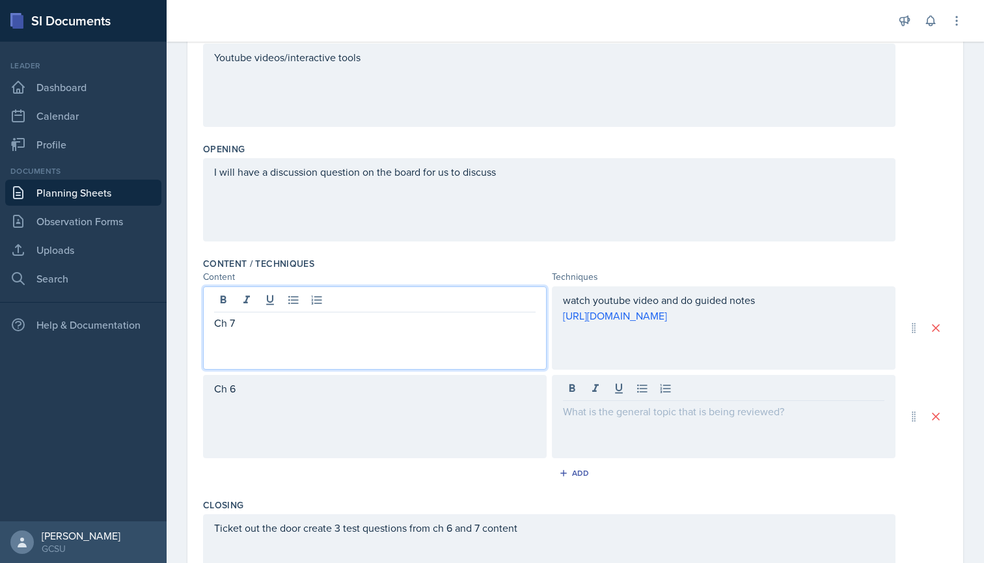
click at [355, 315] on div "Ch 7" at bounding box center [375, 330] width 322 height 31
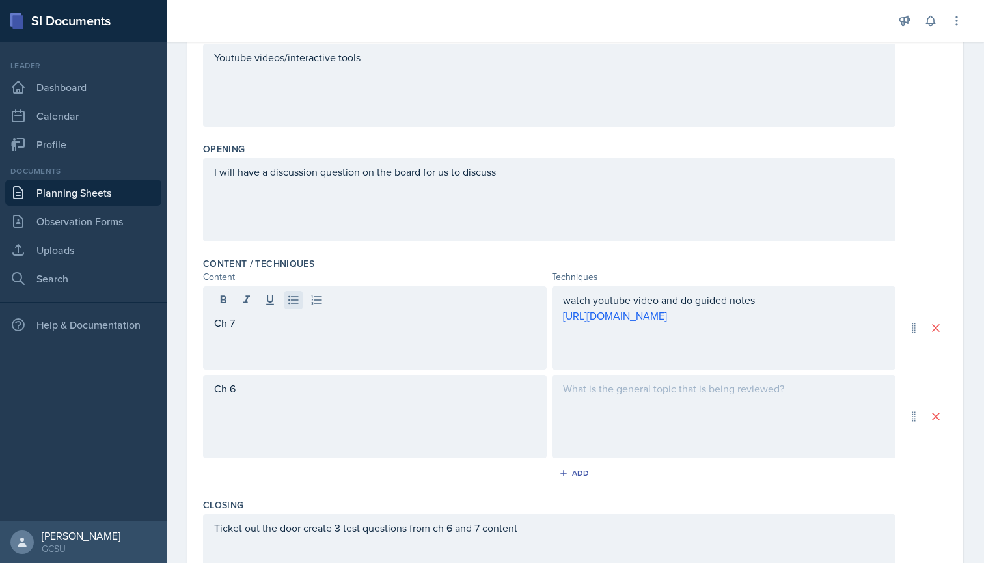
click at [295, 303] on icon at bounding box center [293, 300] width 10 height 8
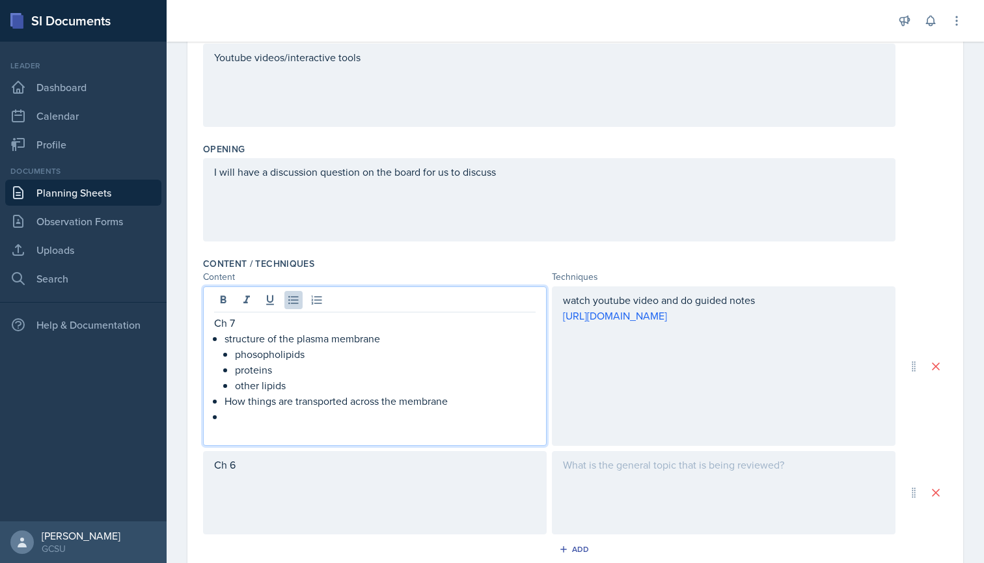
scroll to position [258, 0]
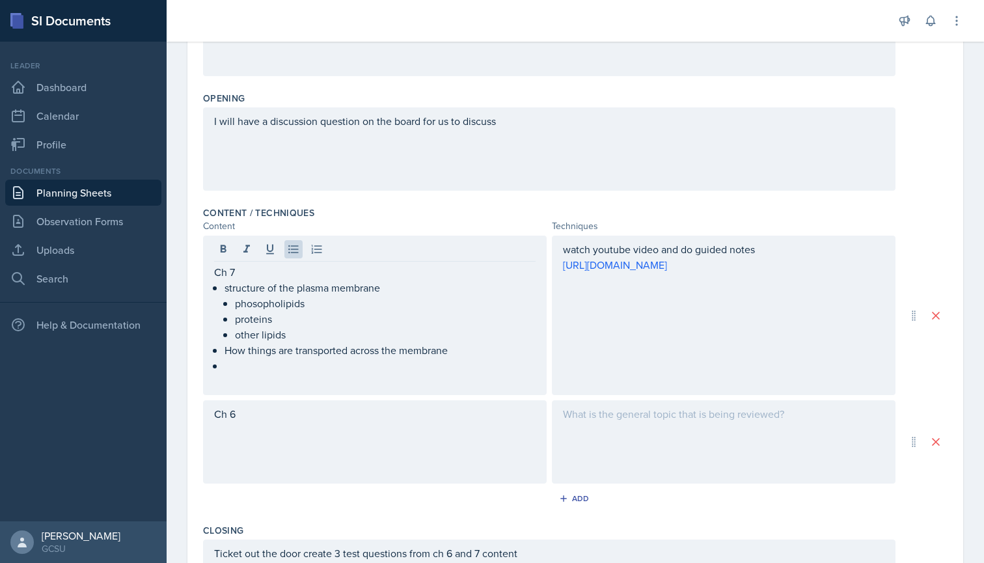
click at [281, 423] on div "Ch 6" at bounding box center [375, 441] width 344 height 83
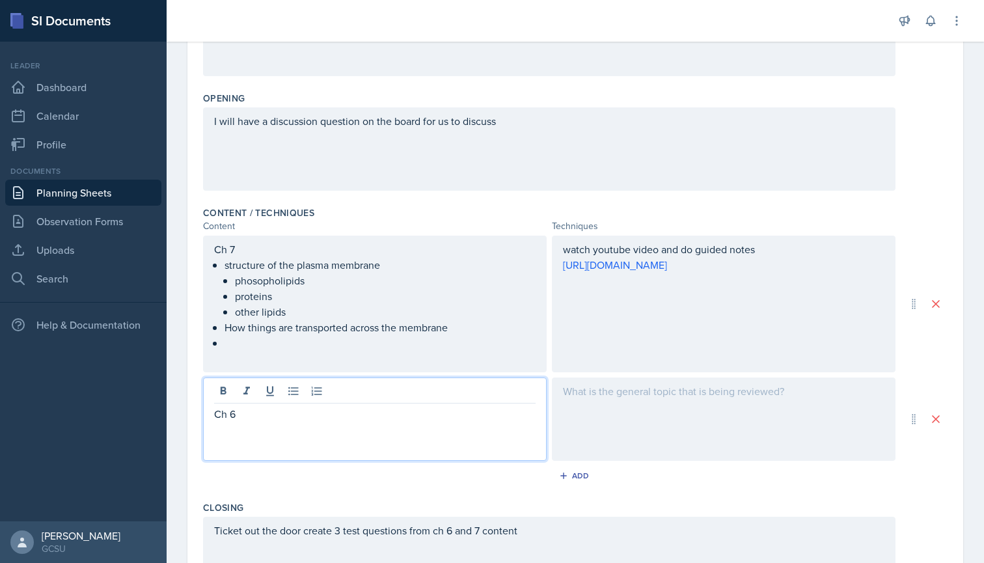
click at [382, 420] on p "Ch 6" at bounding box center [375, 414] width 322 height 16
click at [616, 421] on div at bounding box center [724, 418] width 344 height 83
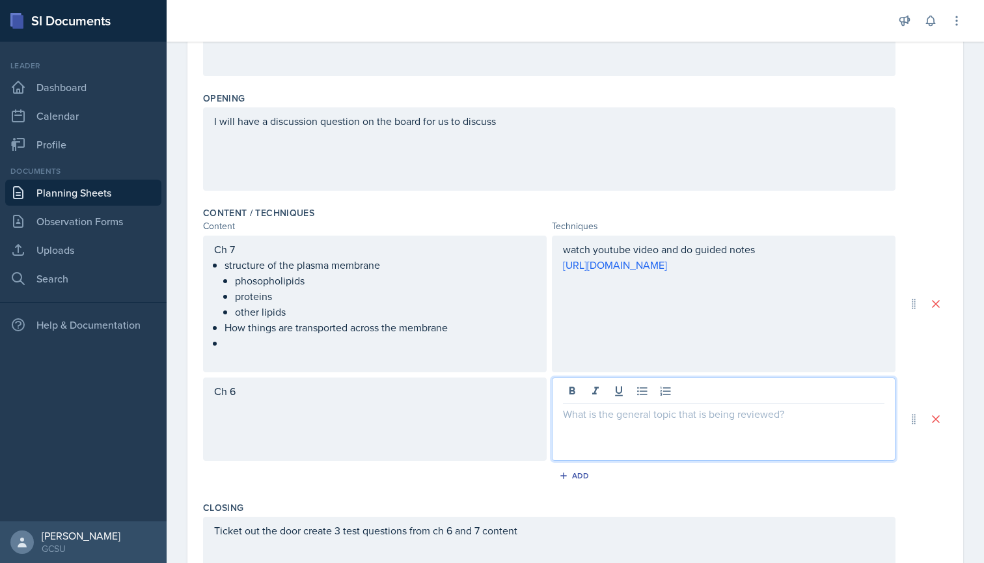
click at [643, 317] on div "watch youtube video and do guided notes [URL][DOMAIN_NAME]" at bounding box center [724, 304] width 344 height 137
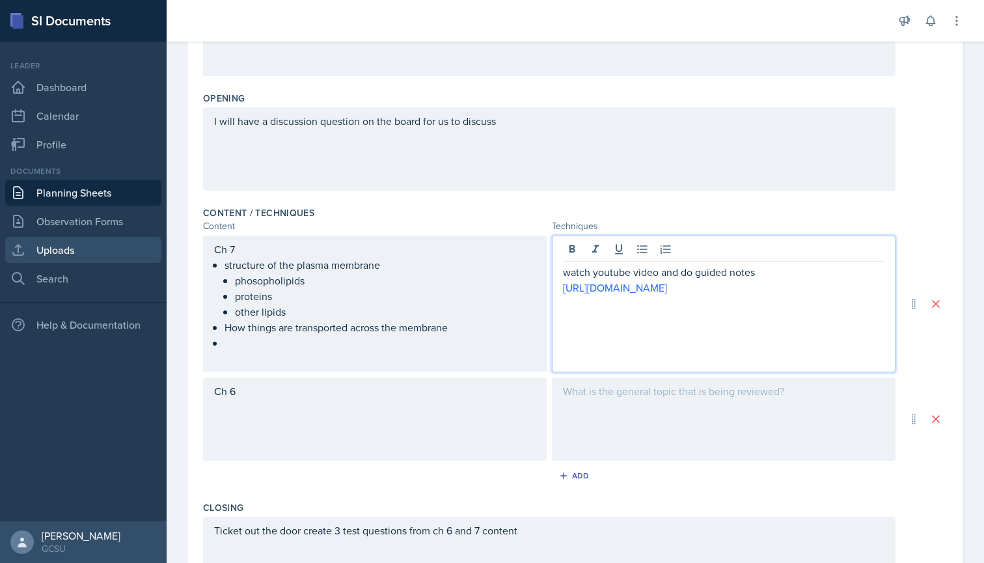
click at [76, 246] on link "Uploads" at bounding box center [83, 250] width 156 height 26
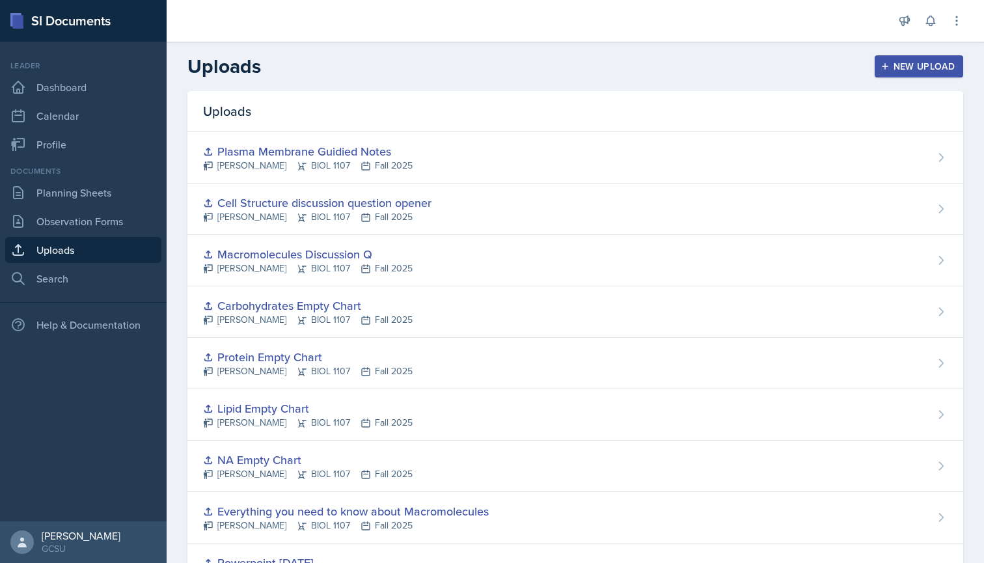
click at [907, 72] on div "New Upload" at bounding box center [919, 66] width 72 height 10
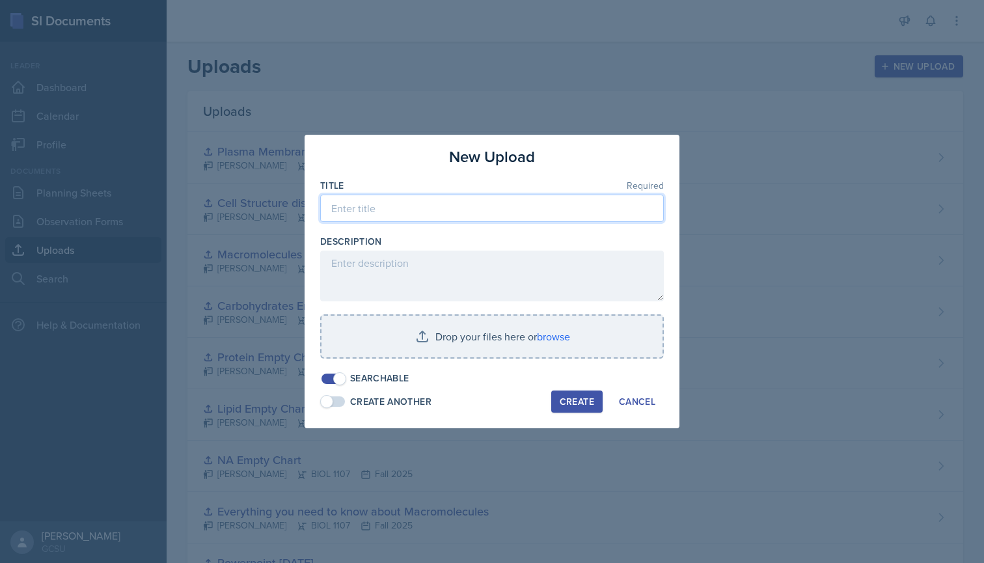
click at [409, 216] on input at bounding box center [492, 208] width 344 height 27
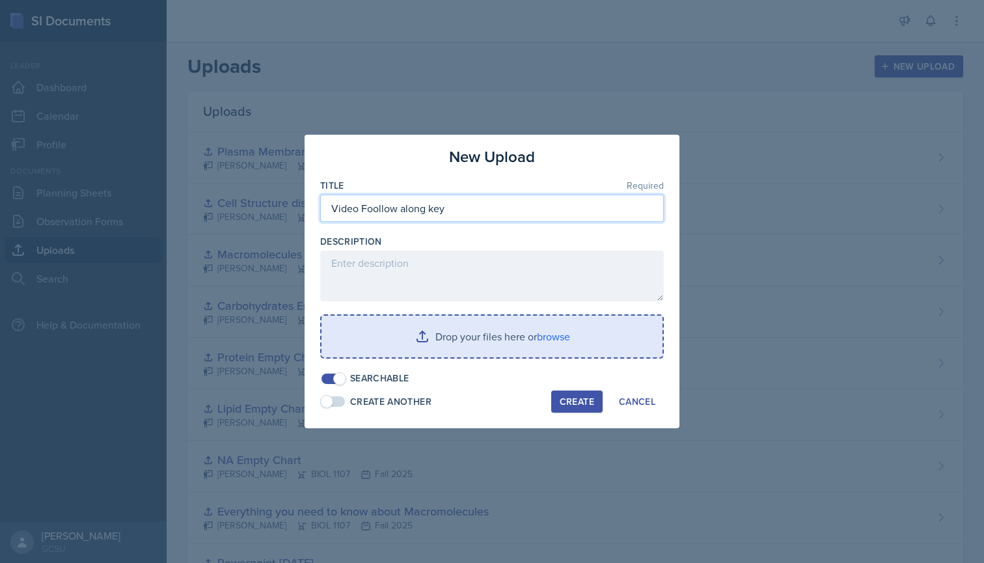
type input "Video Foollow along key"
click at [560, 335] on input "file" at bounding box center [492, 337] width 341 height 42
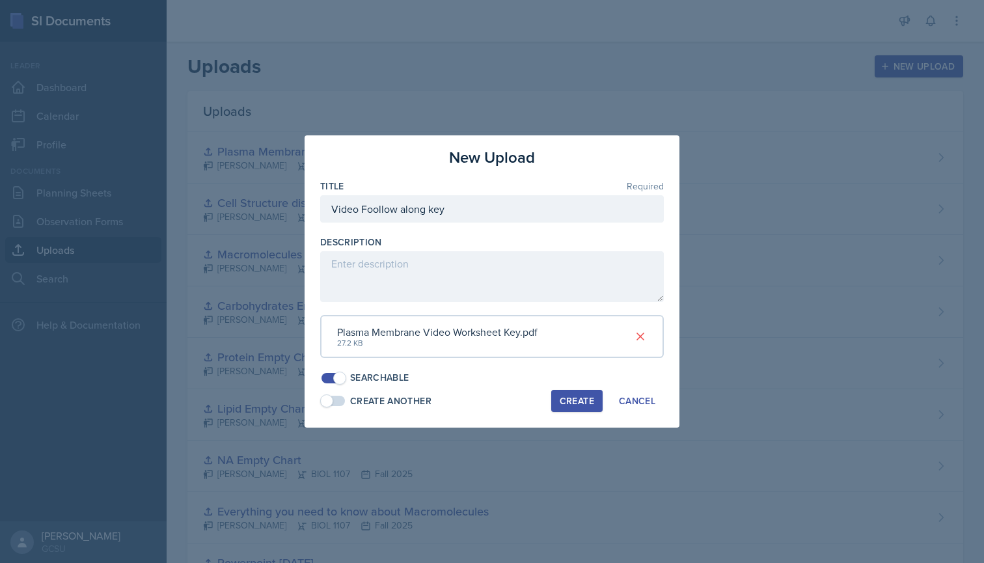
click at [568, 399] on div "Create" at bounding box center [577, 401] width 34 height 10
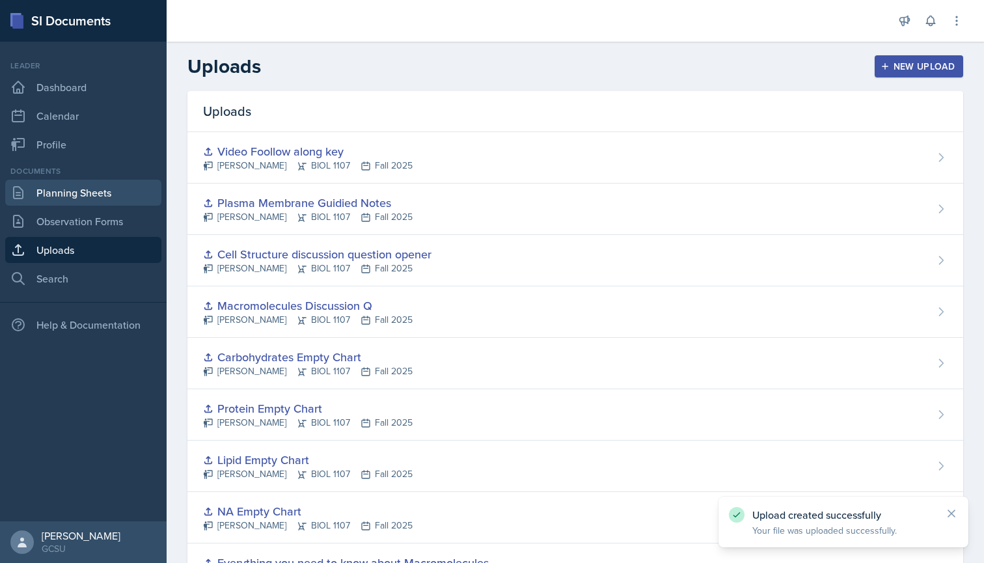
click at [63, 190] on link "Planning Sheets" at bounding box center [83, 193] width 156 height 26
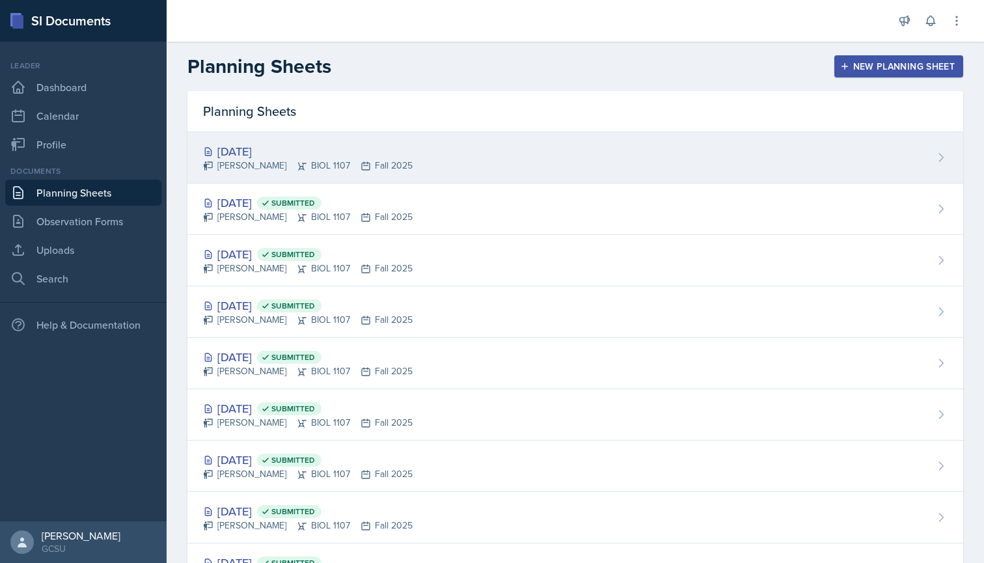
click at [280, 153] on div "[DATE]" at bounding box center [308, 152] width 210 height 18
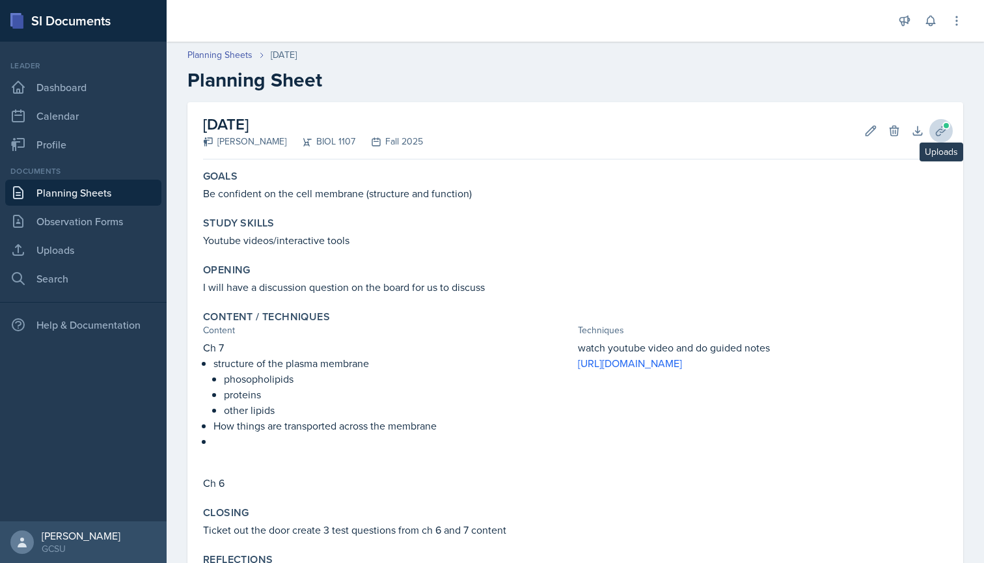
click at [938, 127] on icon at bounding box center [941, 130] width 13 height 13
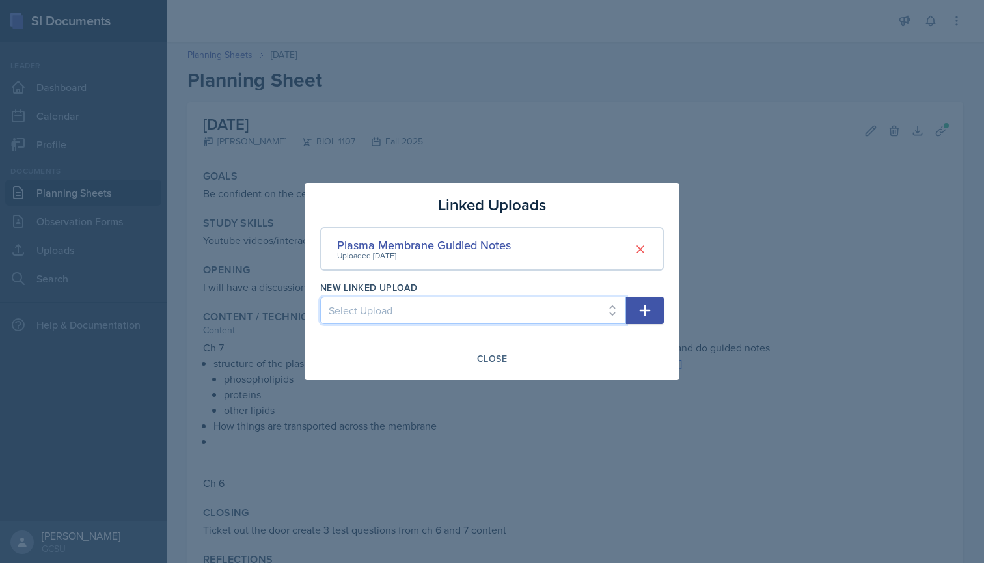
select select "5d3ac82a-5ed0-4080-8365-5cbfa5961d00"
click at [653, 304] on button "button" at bounding box center [645, 310] width 38 height 27
select select
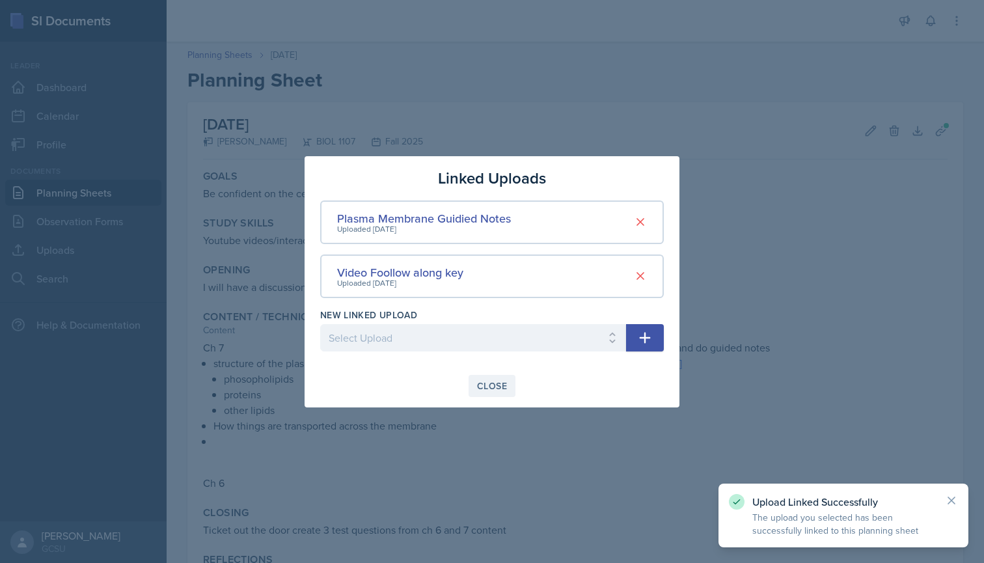
click at [497, 387] on div "Close" at bounding box center [492, 386] width 30 height 10
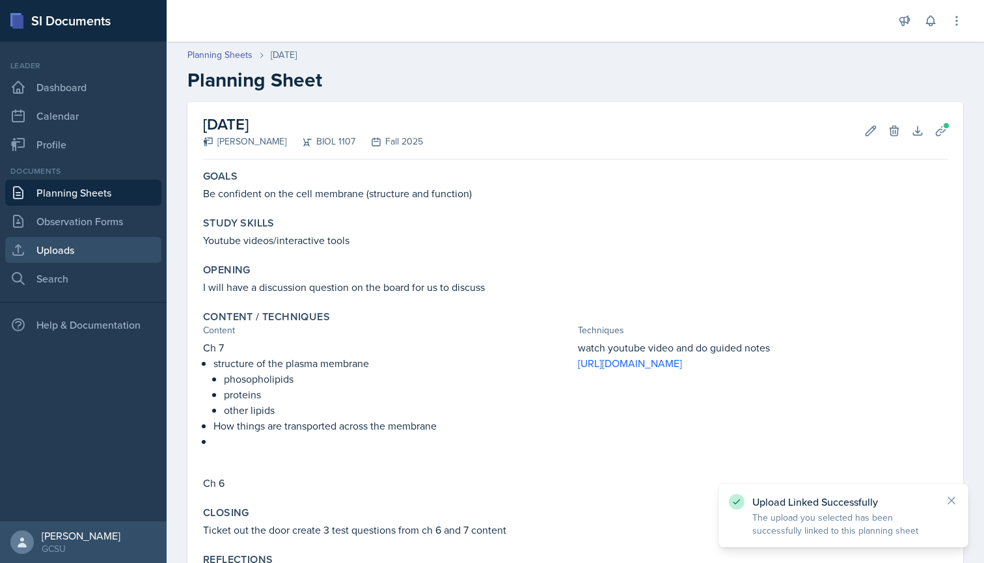
click at [91, 251] on link "Uploads" at bounding box center [83, 250] width 156 height 26
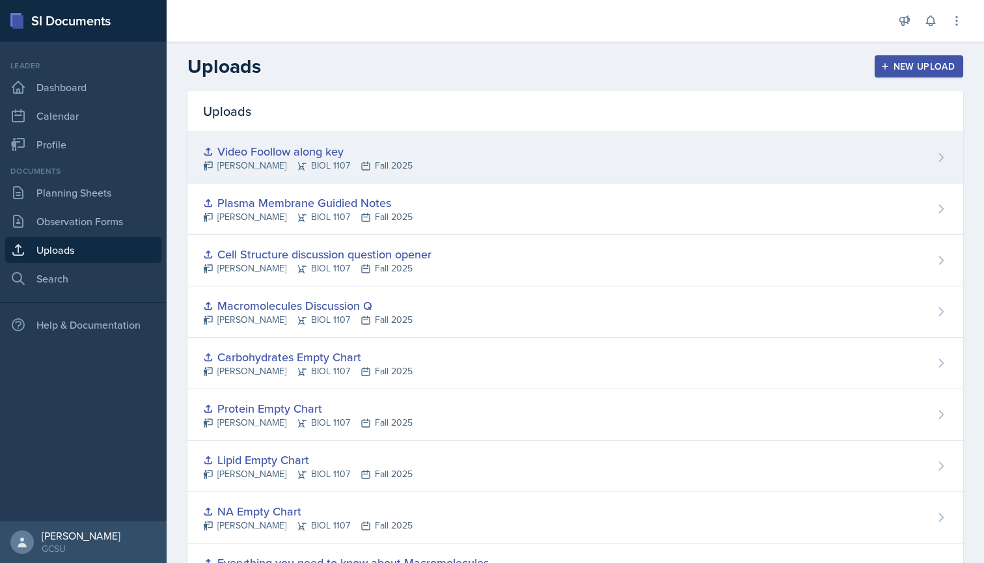
click at [744, 149] on div "Video Foollow along key [PERSON_NAME] BIOL 1107 Fall 2025" at bounding box center [575, 157] width 776 height 51
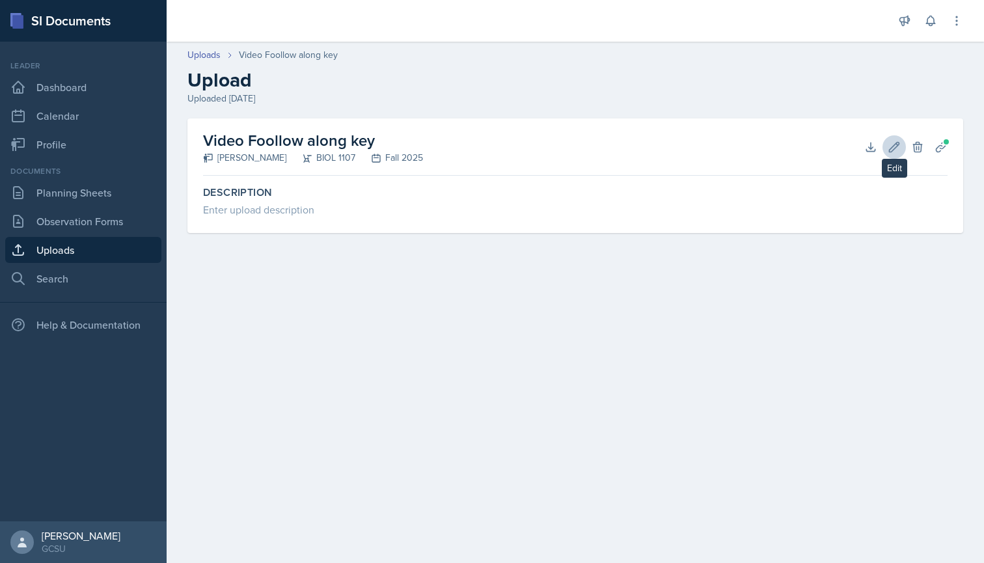
click at [895, 146] on icon at bounding box center [894, 147] width 13 height 13
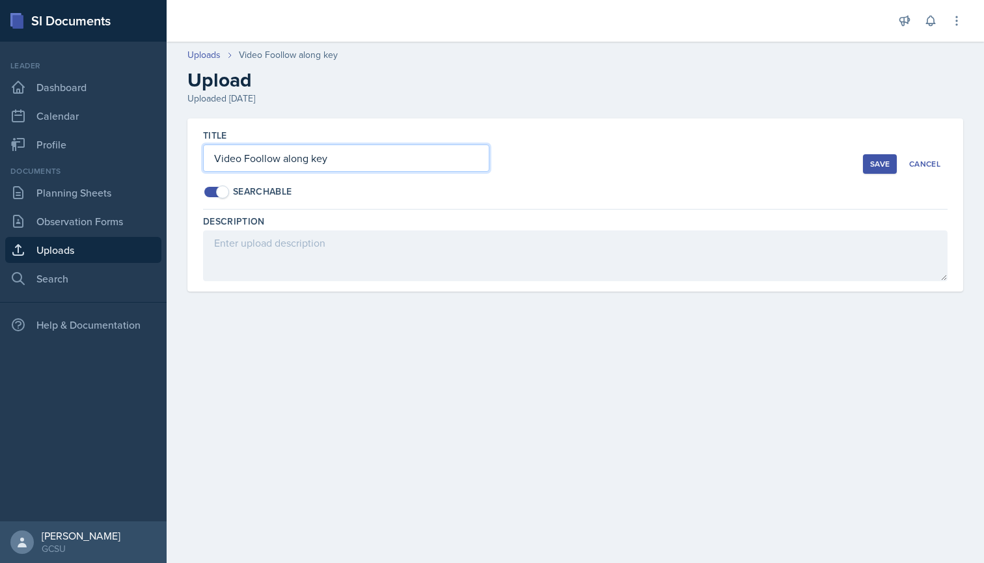
click at [260, 161] on input "Video Foollow along key" at bounding box center [346, 157] width 286 height 27
type input "Video Follow along key"
click at [873, 173] on button "Save" at bounding box center [880, 164] width 34 height 20
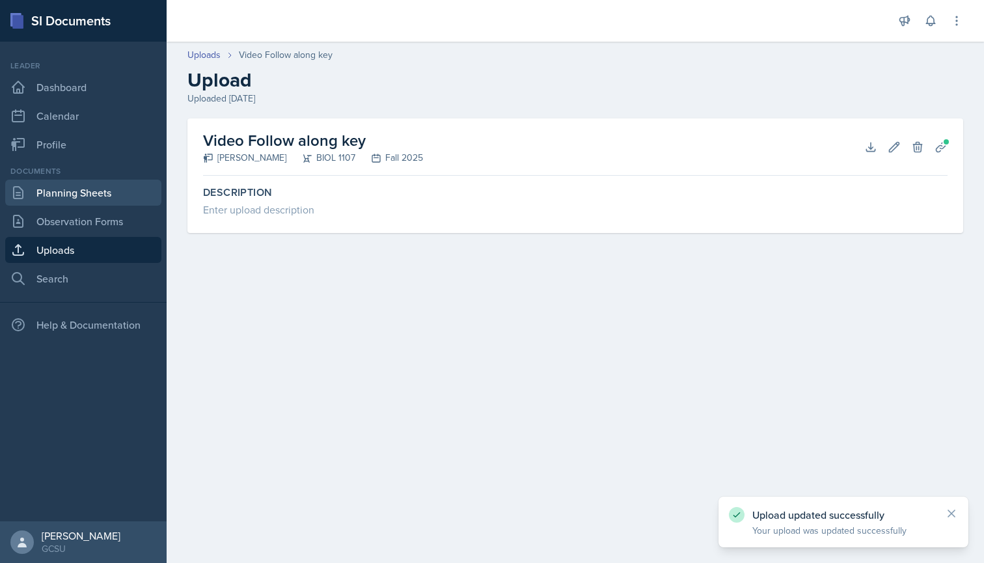
click at [85, 193] on link "Planning Sheets" at bounding box center [83, 193] width 156 height 26
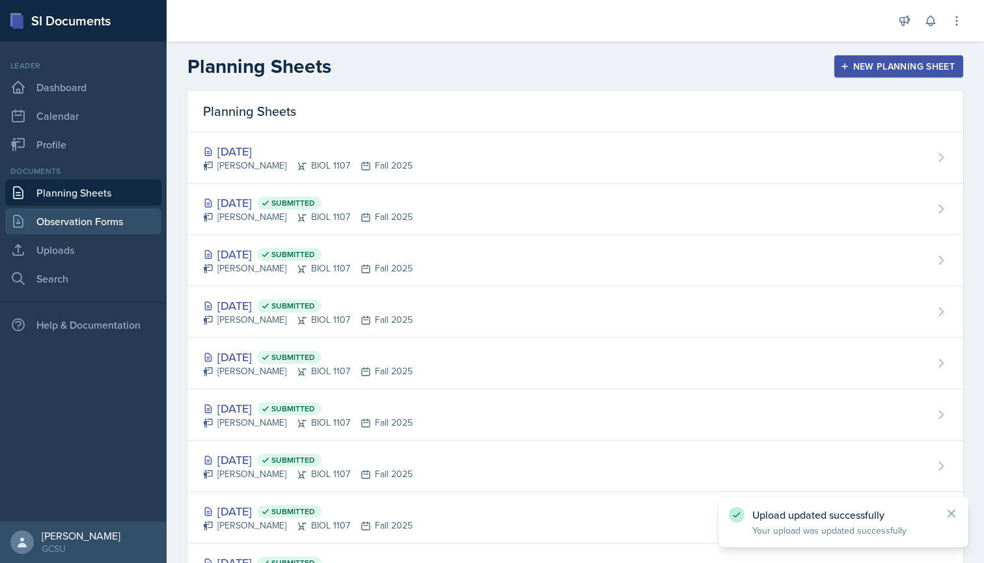
click at [94, 222] on link "Observation Forms" at bounding box center [83, 221] width 156 height 26
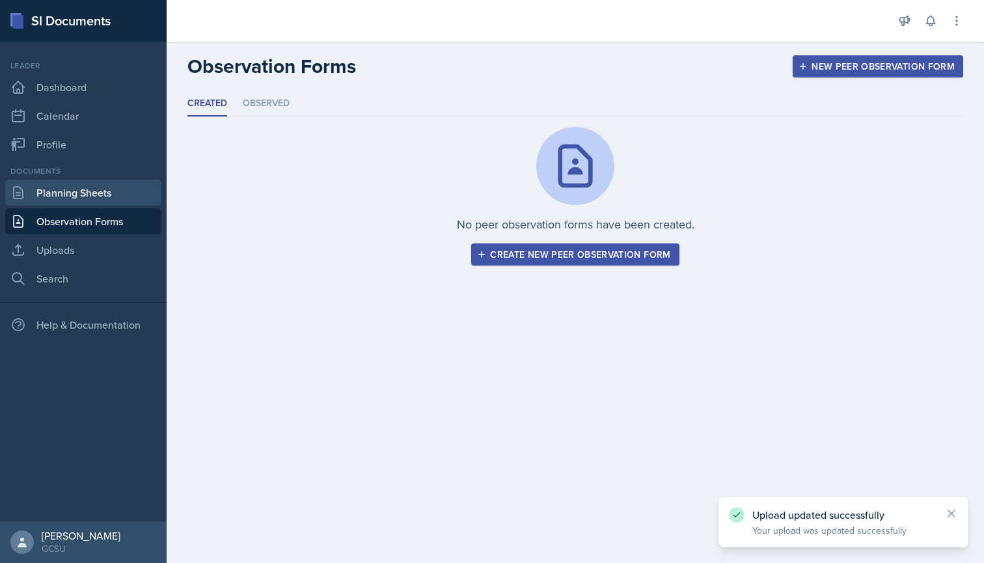
click at [104, 187] on link "Planning Sheets" at bounding box center [83, 193] width 156 height 26
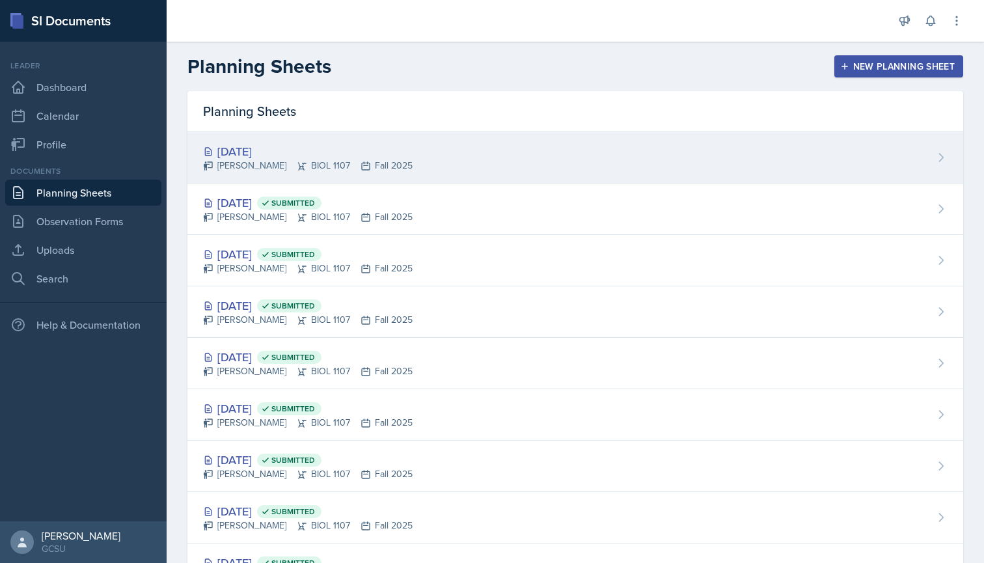
click at [233, 156] on div "[DATE]" at bounding box center [308, 152] width 210 height 18
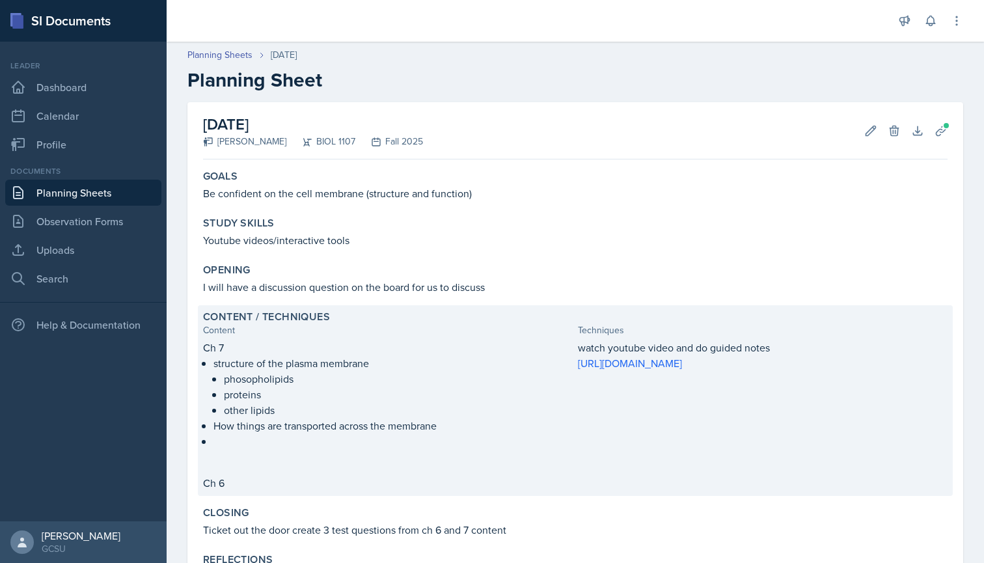
click at [703, 423] on div "watch youtube video and do guided notes [URL][DOMAIN_NAME]" at bounding box center [763, 401] width 370 height 122
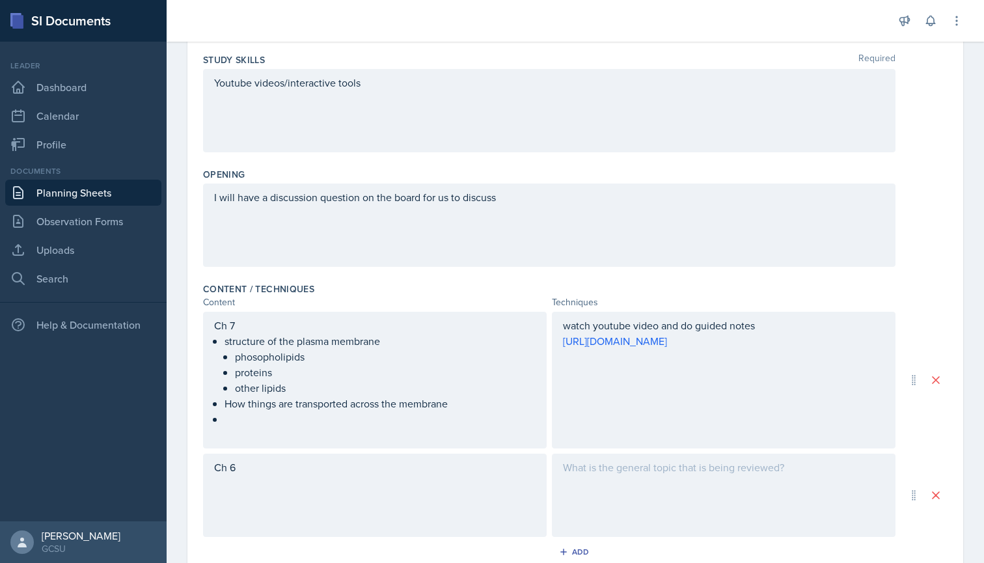
scroll to position [185, 0]
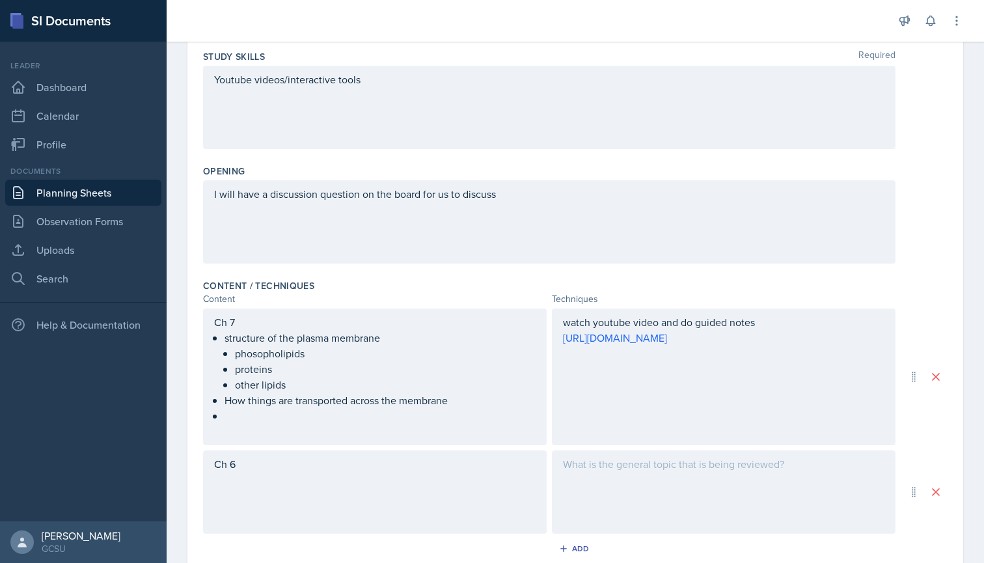
click at [608, 355] on div "watch youtube video and do guided notes [URL][DOMAIN_NAME]" at bounding box center [724, 337] width 322 height 47
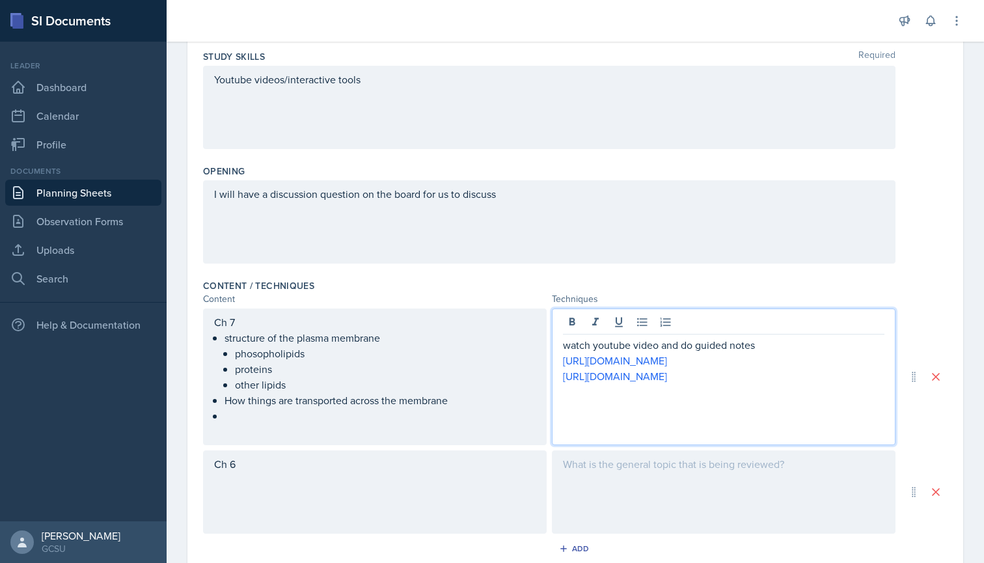
click at [560, 377] on div "watch youtube video and do guided notes [URL][DOMAIN_NAME] [URL][DOMAIN_NAME]" at bounding box center [724, 376] width 344 height 137
click at [802, 359] on p "[URL][DOMAIN_NAME]" at bounding box center [724, 361] width 322 height 16
click at [807, 434] on div "watch youtube video and do guided notes [URL][DOMAIN_NAME] [URL][DOMAIN_NAME]" at bounding box center [724, 376] width 344 height 137
click at [713, 431] on div "watch youtube video and do guided notes [URL][DOMAIN_NAME] [URL][DOMAIN_NAME]" at bounding box center [724, 376] width 344 height 137
click at [637, 433] on div "watch youtube video and do guided notes [URL][DOMAIN_NAME] [URL][DOMAIN_NAME]" at bounding box center [724, 376] width 344 height 137
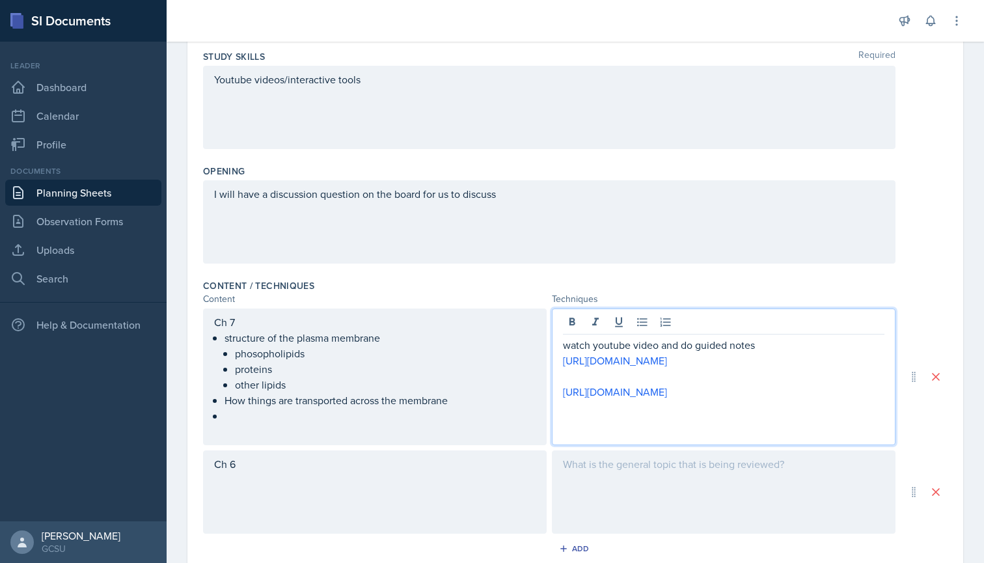
click at [646, 400] on p "[URL][DOMAIN_NAME]" at bounding box center [724, 392] width 322 height 16
click at [236, 420] on ul "structure of the plasma membrane phosopholipids proteins other lipids How thing…" at bounding box center [380, 377] width 311 height 94
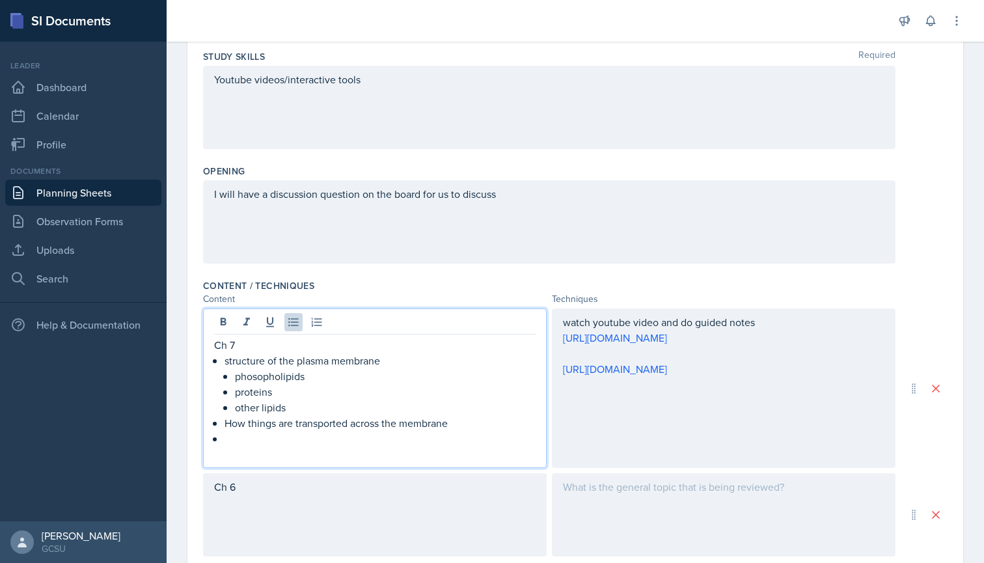
click at [237, 441] on p at bounding box center [380, 439] width 311 height 16
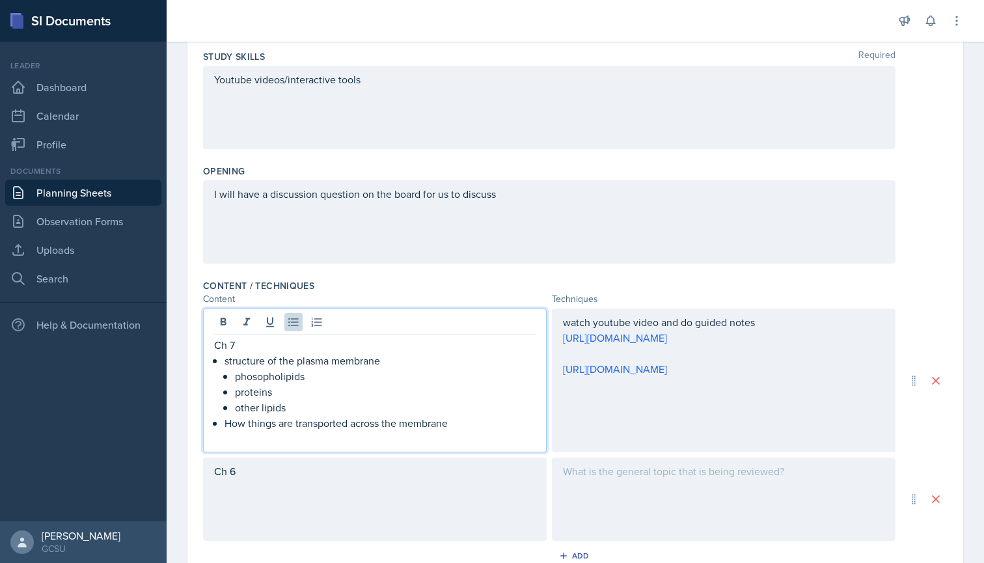
click at [587, 473] on div at bounding box center [724, 499] width 344 height 83
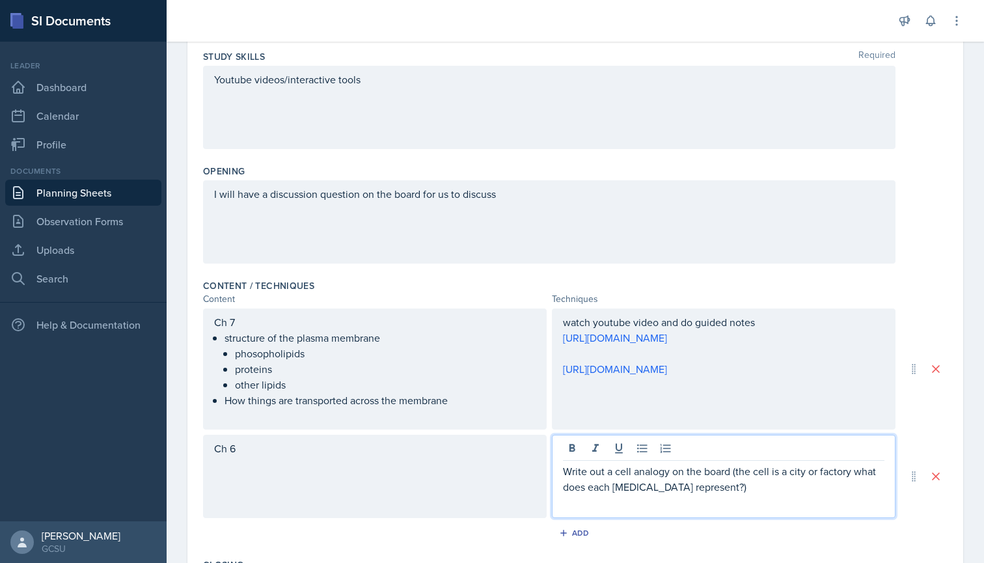
click at [284, 456] on div "Ch 6" at bounding box center [375, 476] width 344 height 83
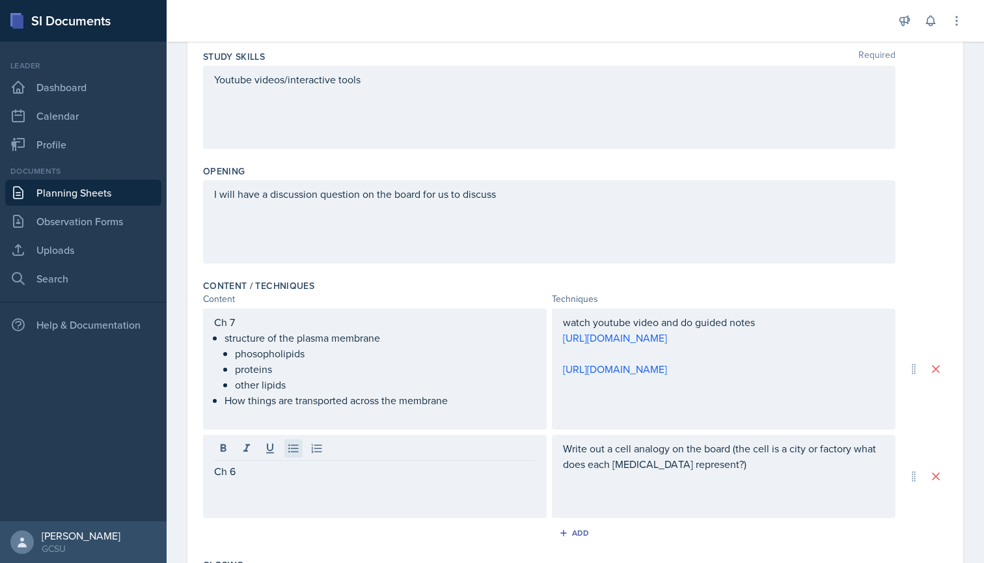
click at [292, 449] on icon at bounding box center [293, 448] width 13 height 13
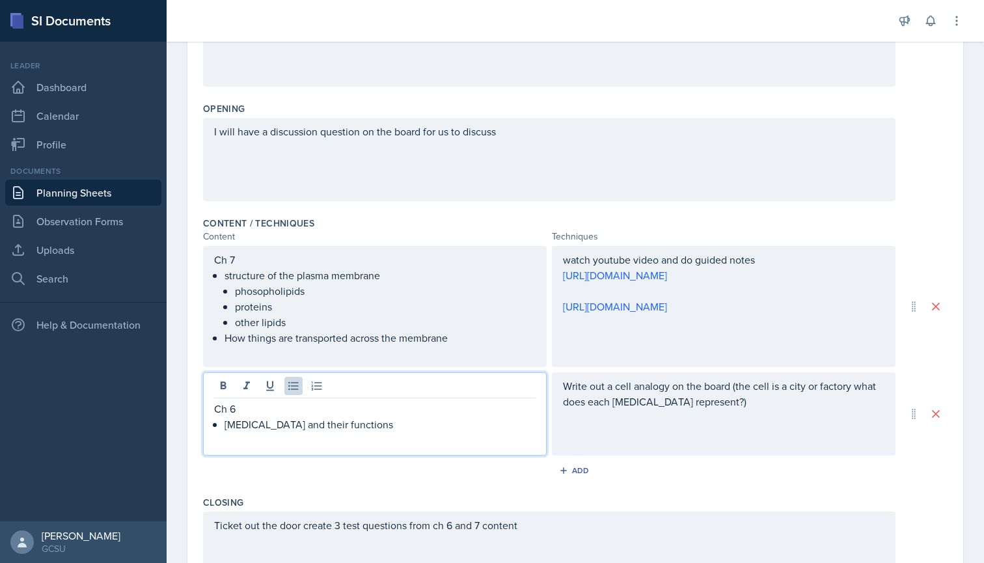
click at [484, 495] on div "Closing Ticket out the door create 3 test questions from ch 6 and 7 content" at bounding box center [575, 548] width 745 height 115
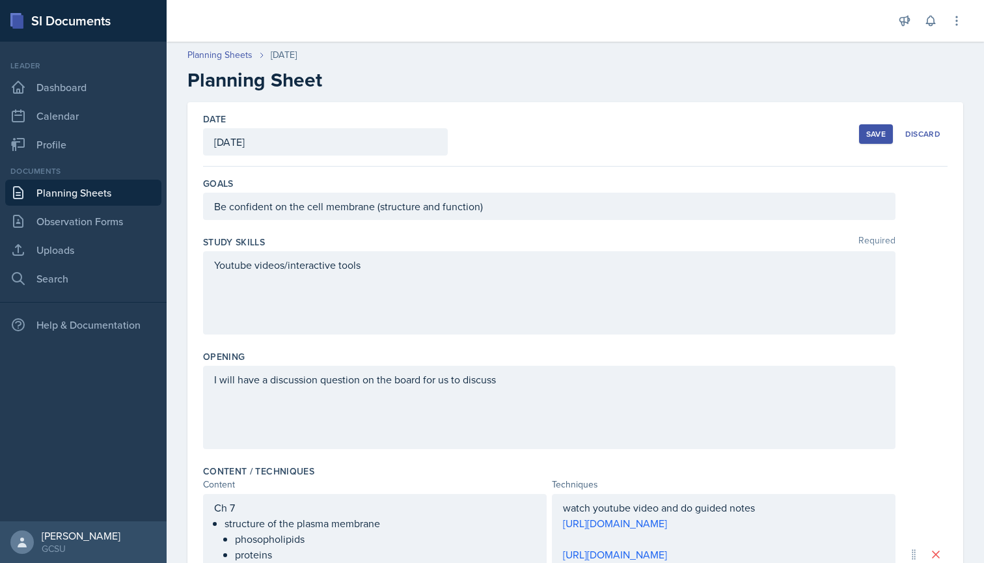
scroll to position [0, 0]
click at [866, 131] on button "Save" at bounding box center [876, 134] width 34 height 20
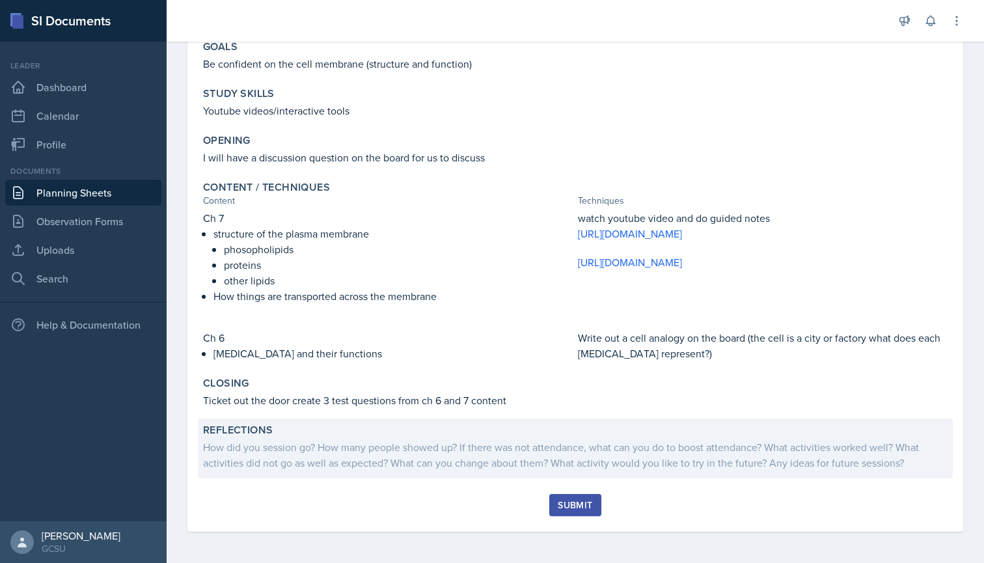
scroll to position [130, 0]
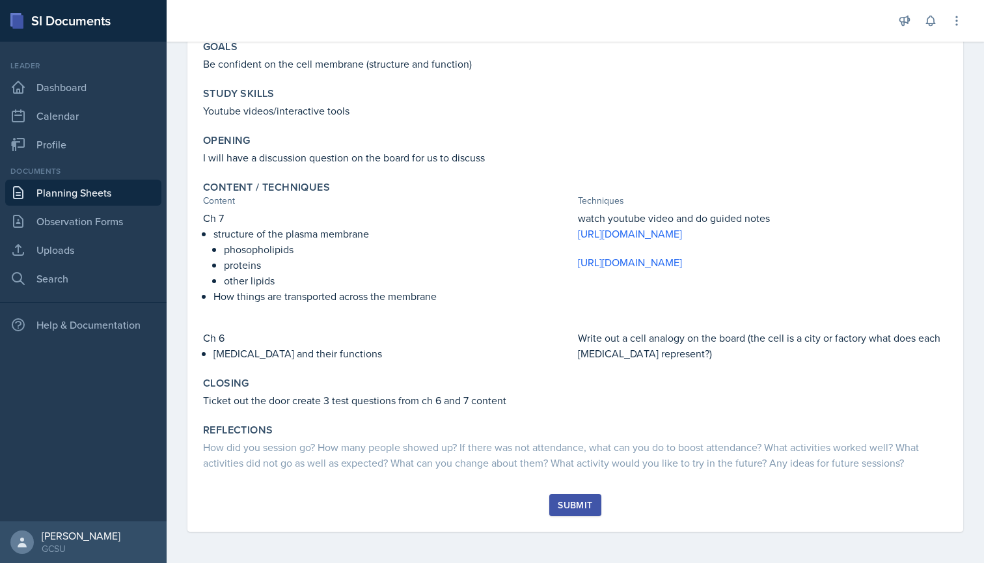
click at [567, 497] on button "Submit" at bounding box center [574, 505] width 51 height 22
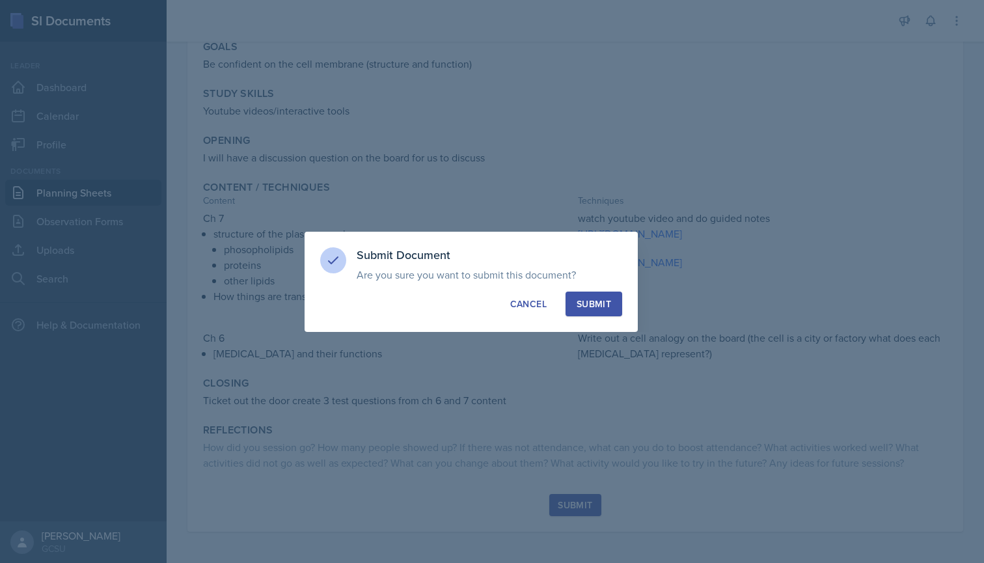
click at [603, 300] on div "Submit" at bounding box center [594, 303] width 34 height 13
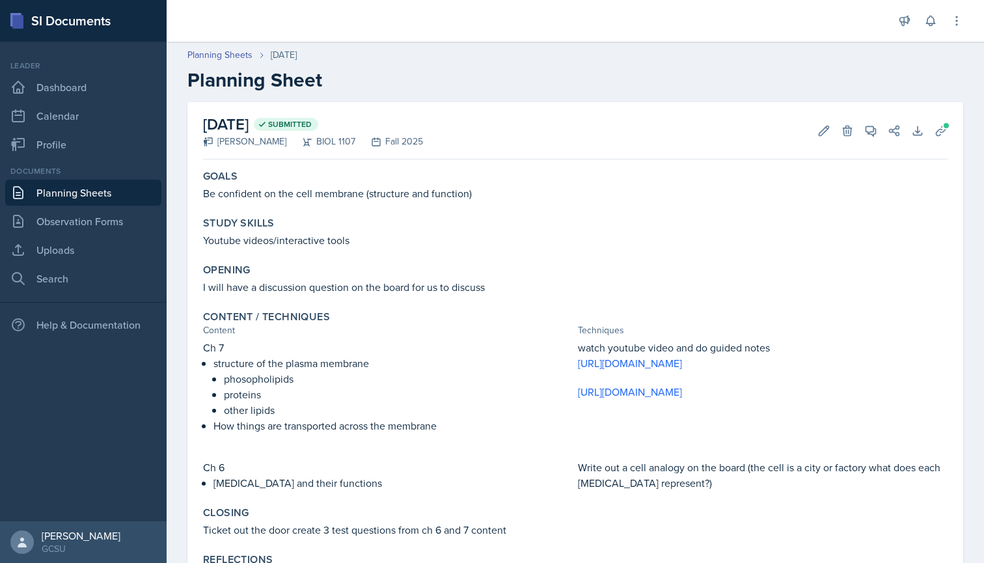
scroll to position [0, 0]
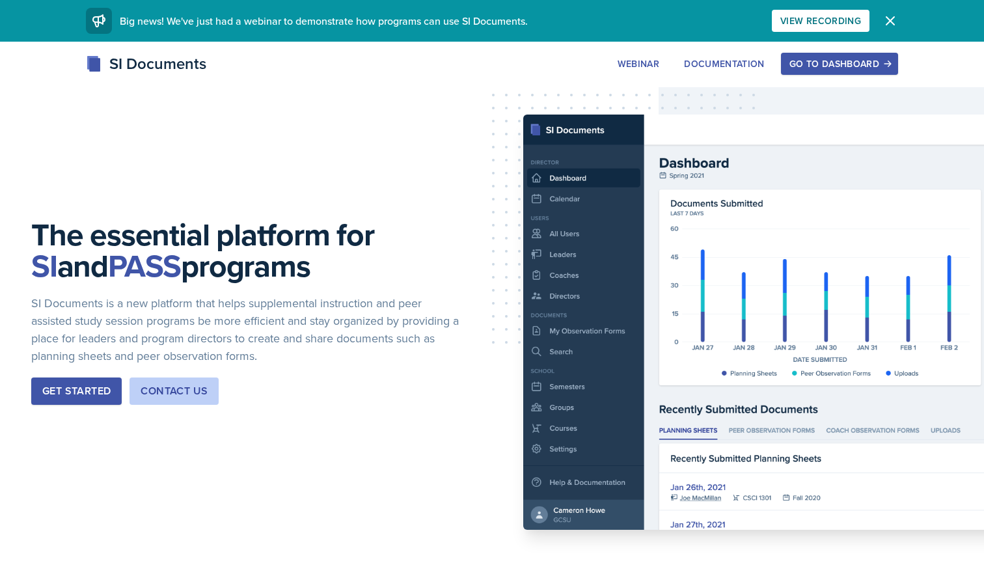
click at [875, 67] on div "Go to Dashboard" at bounding box center [839, 64] width 100 height 10
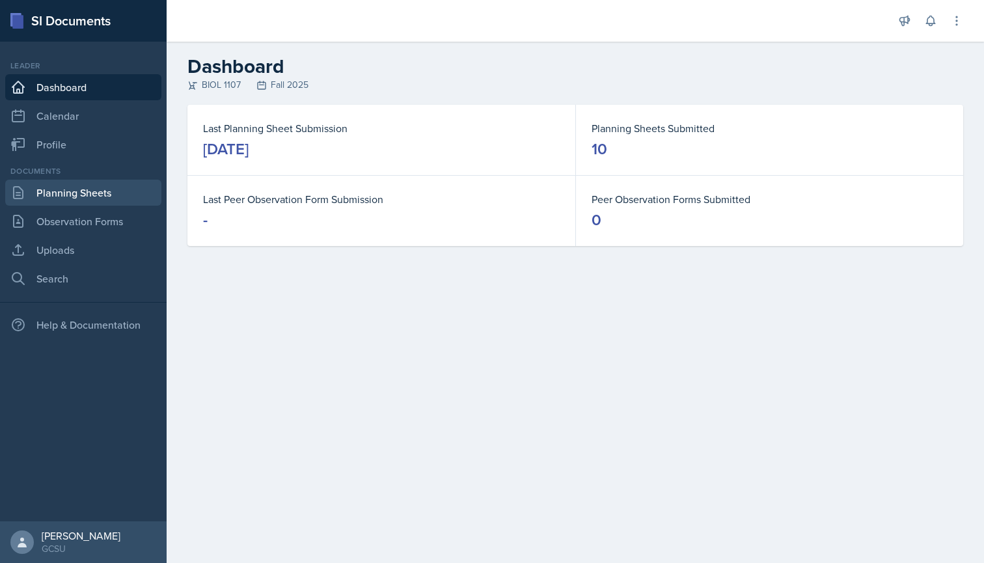
click at [55, 196] on link "Planning Sheets" at bounding box center [83, 193] width 156 height 26
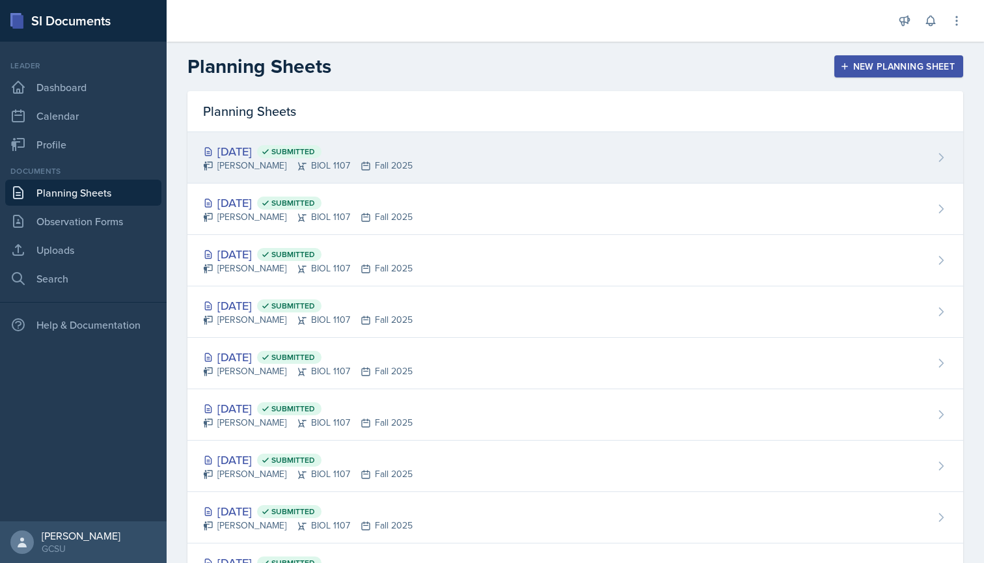
click at [305, 158] on div "Sep 25th, 2025 Submitted" at bounding box center [308, 152] width 210 height 18
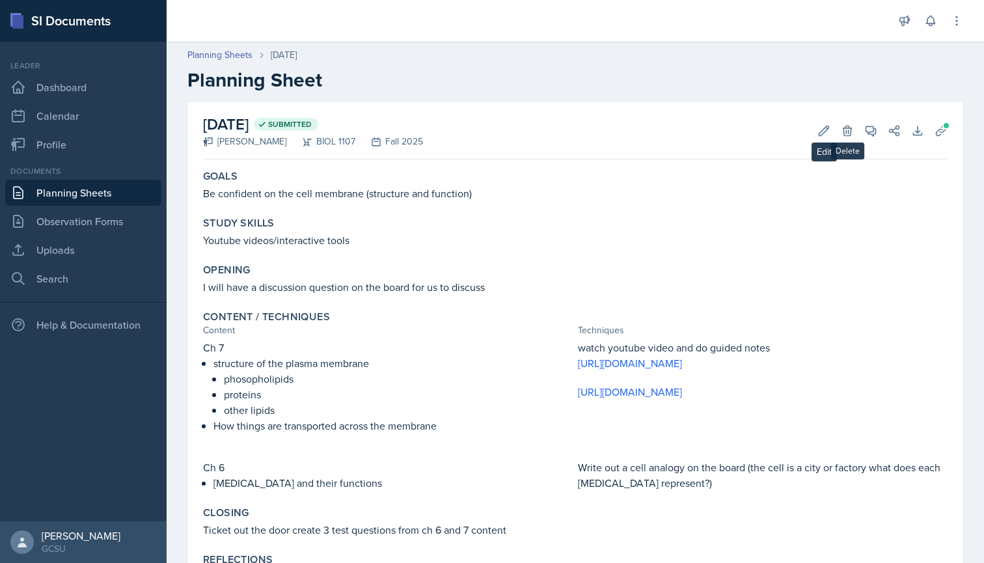
click at [812, 120] on div "September 25th, 2025 Submitted Caleb Provenzano BIOL 1107 Fall 2025 Edit Delete…" at bounding box center [575, 130] width 745 height 57
click at [822, 130] on icon at bounding box center [824, 131] width 10 height 10
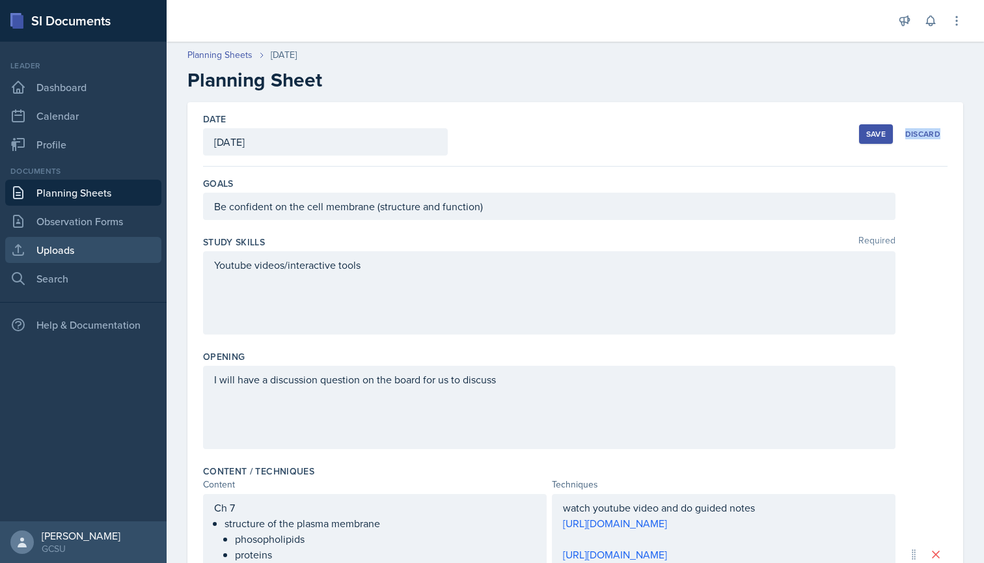
click at [82, 247] on link "Uploads" at bounding box center [83, 250] width 156 height 26
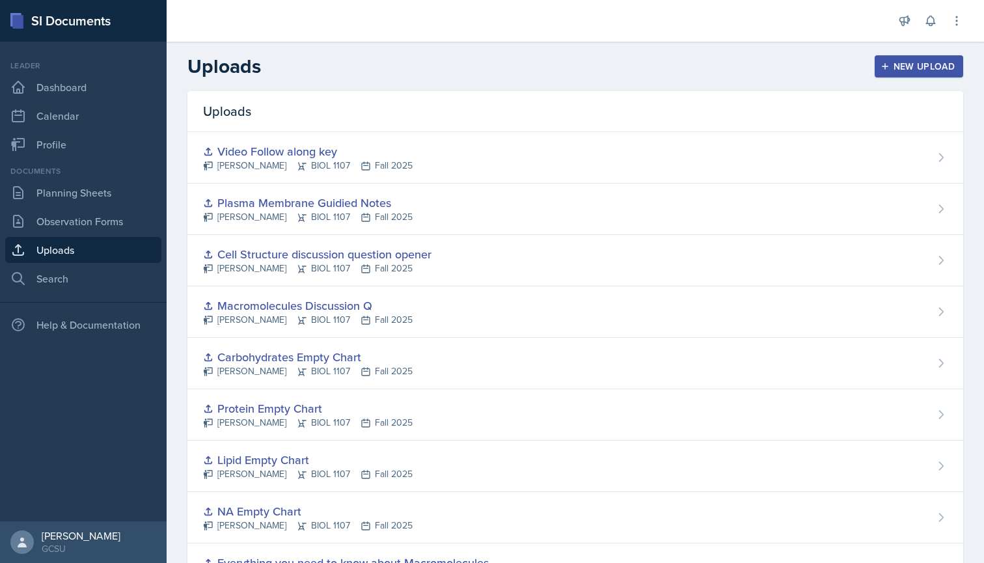
click at [907, 70] on div "New Upload" at bounding box center [919, 66] width 72 height 10
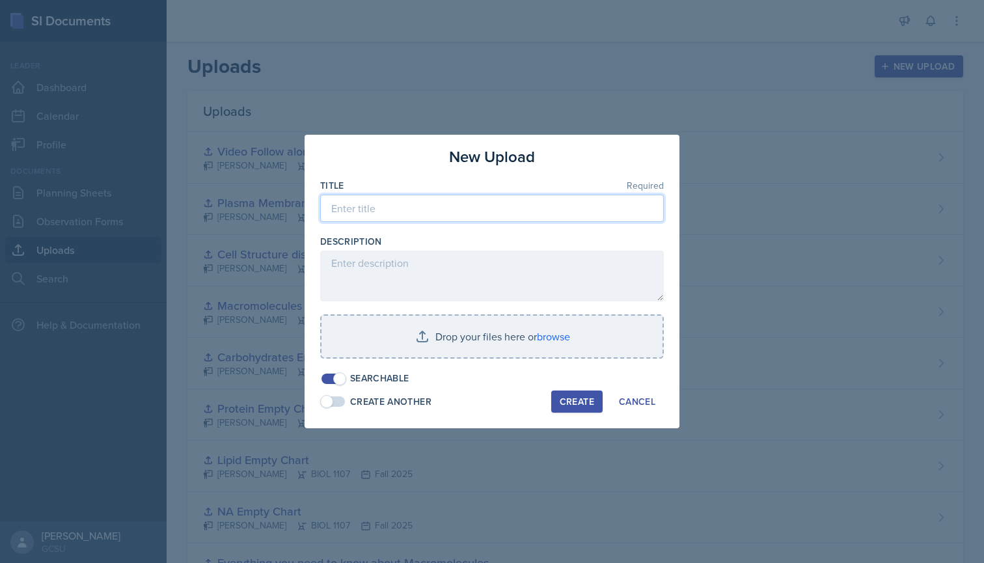
click at [441, 218] on input at bounding box center [492, 208] width 344 height 27
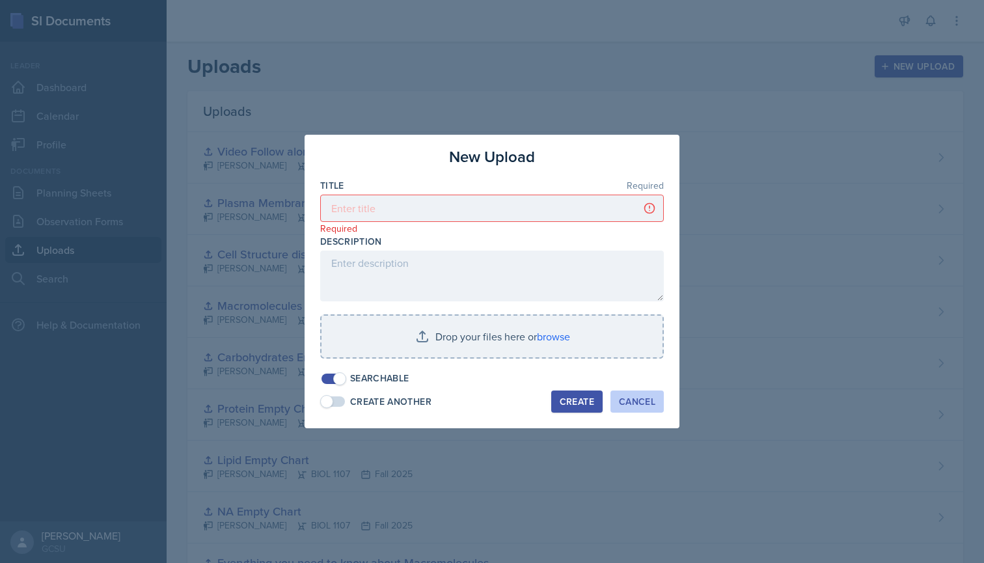
click at [632, 402] on div "Cancel" at bounding box center [637, 401] width 36 height 10
